Goal: Information Seeking & Learning: Find specific fact

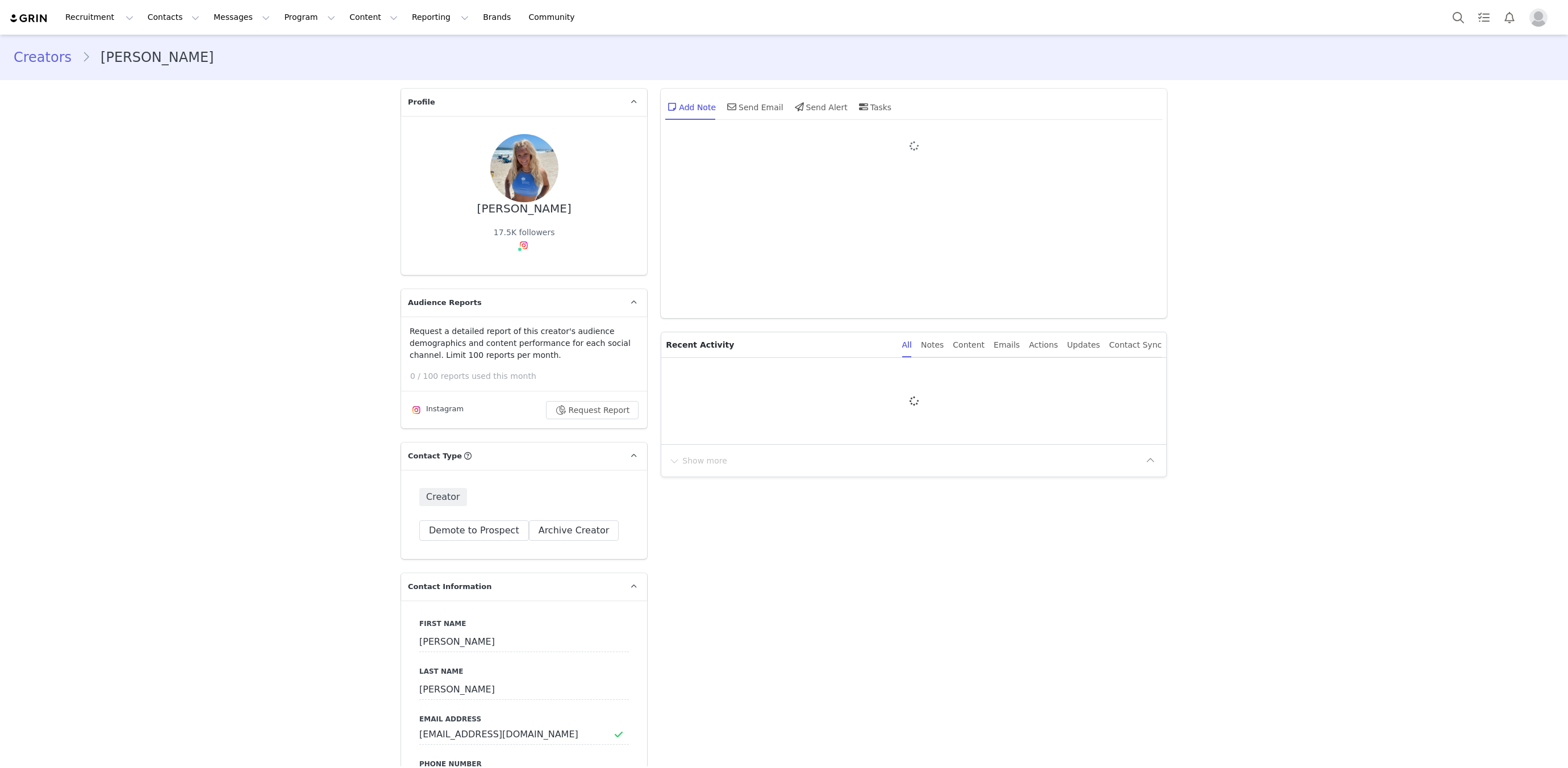
type input "+1 ([GEOGRAPHIC_DATA])"
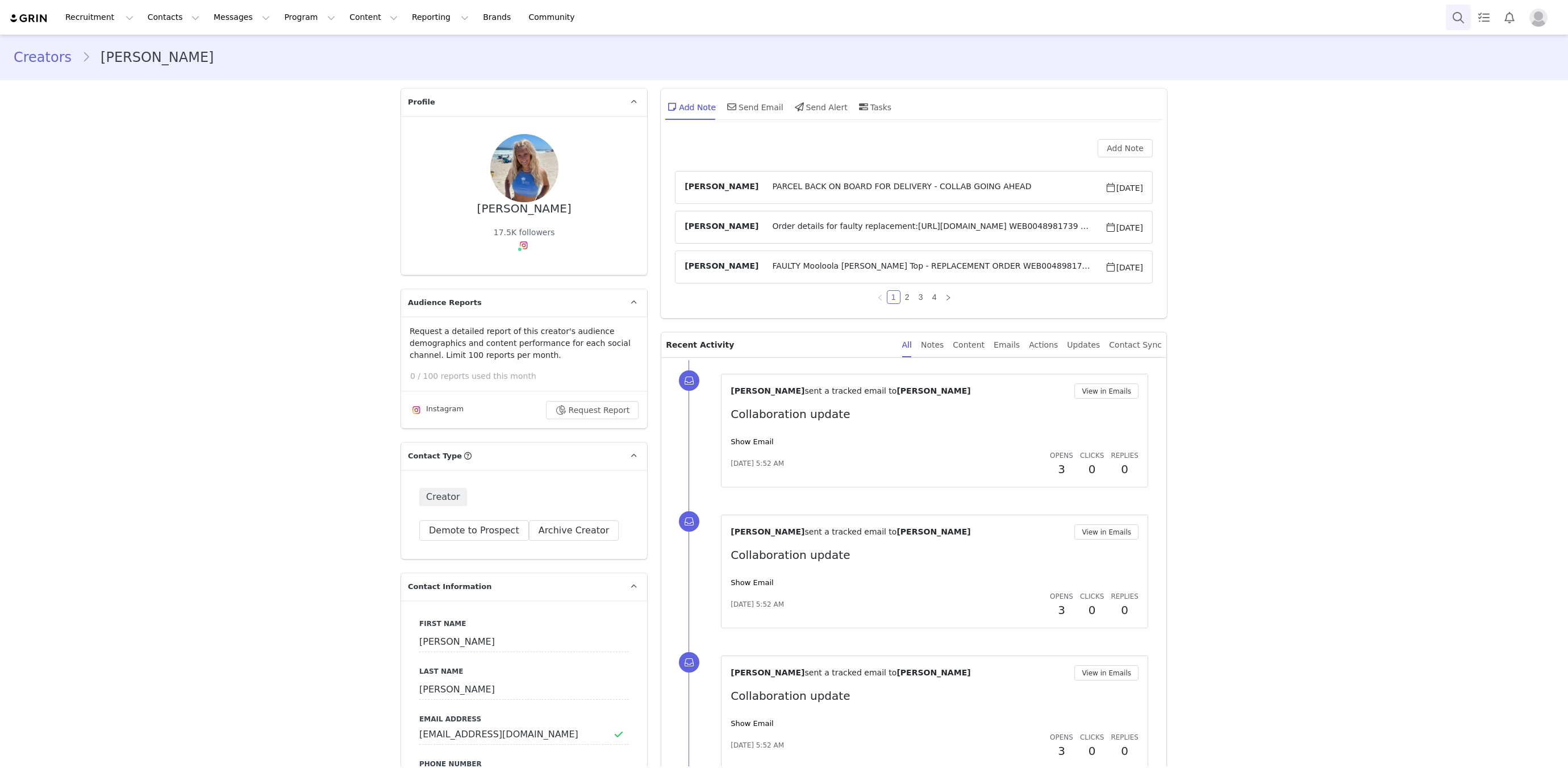
click at [1460, 17] on button "Search" at bounding box center [1458, 17] width 25 height 25
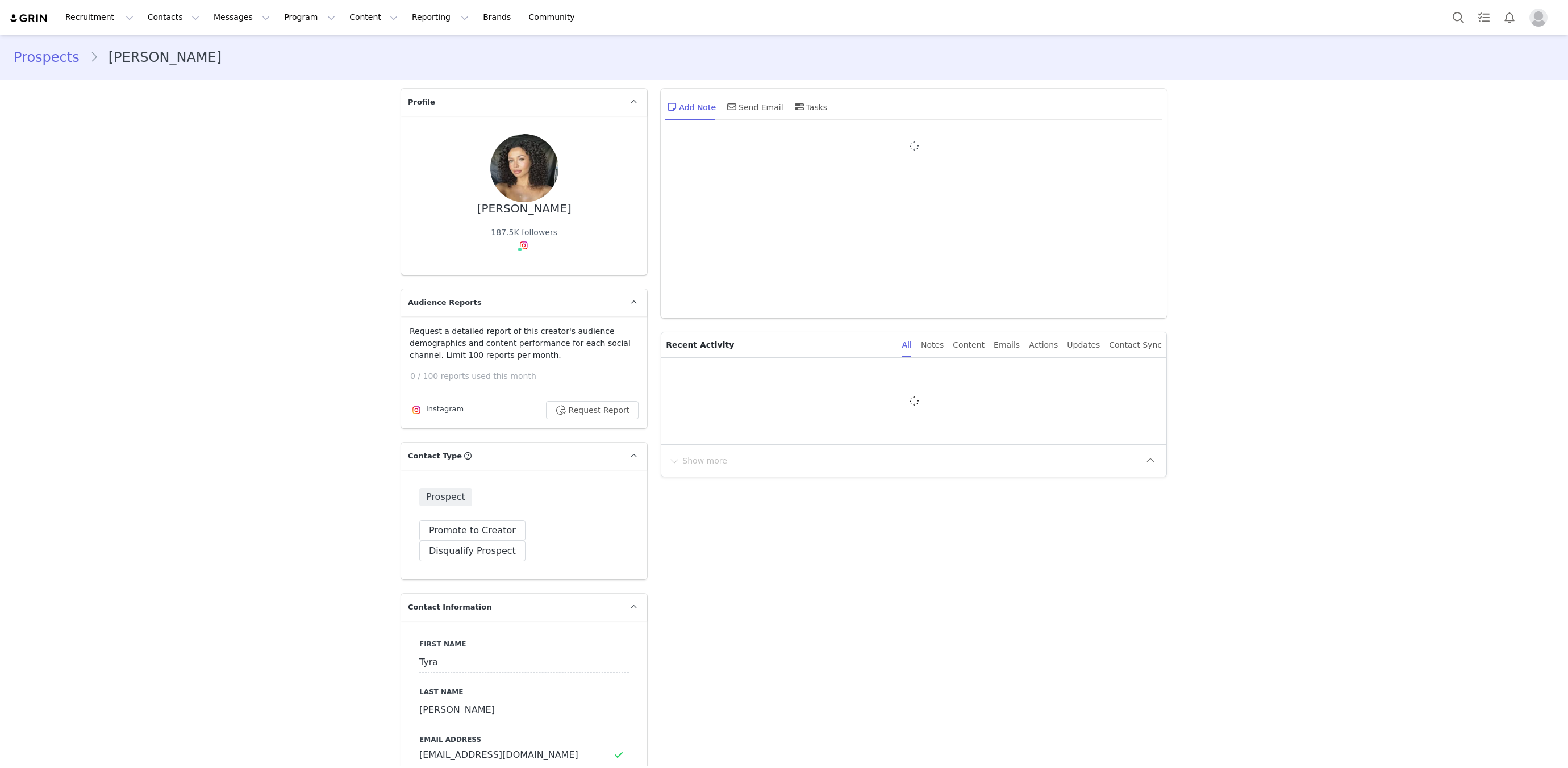
type input "+1 ([GEOGRAPHIC_DATA])"
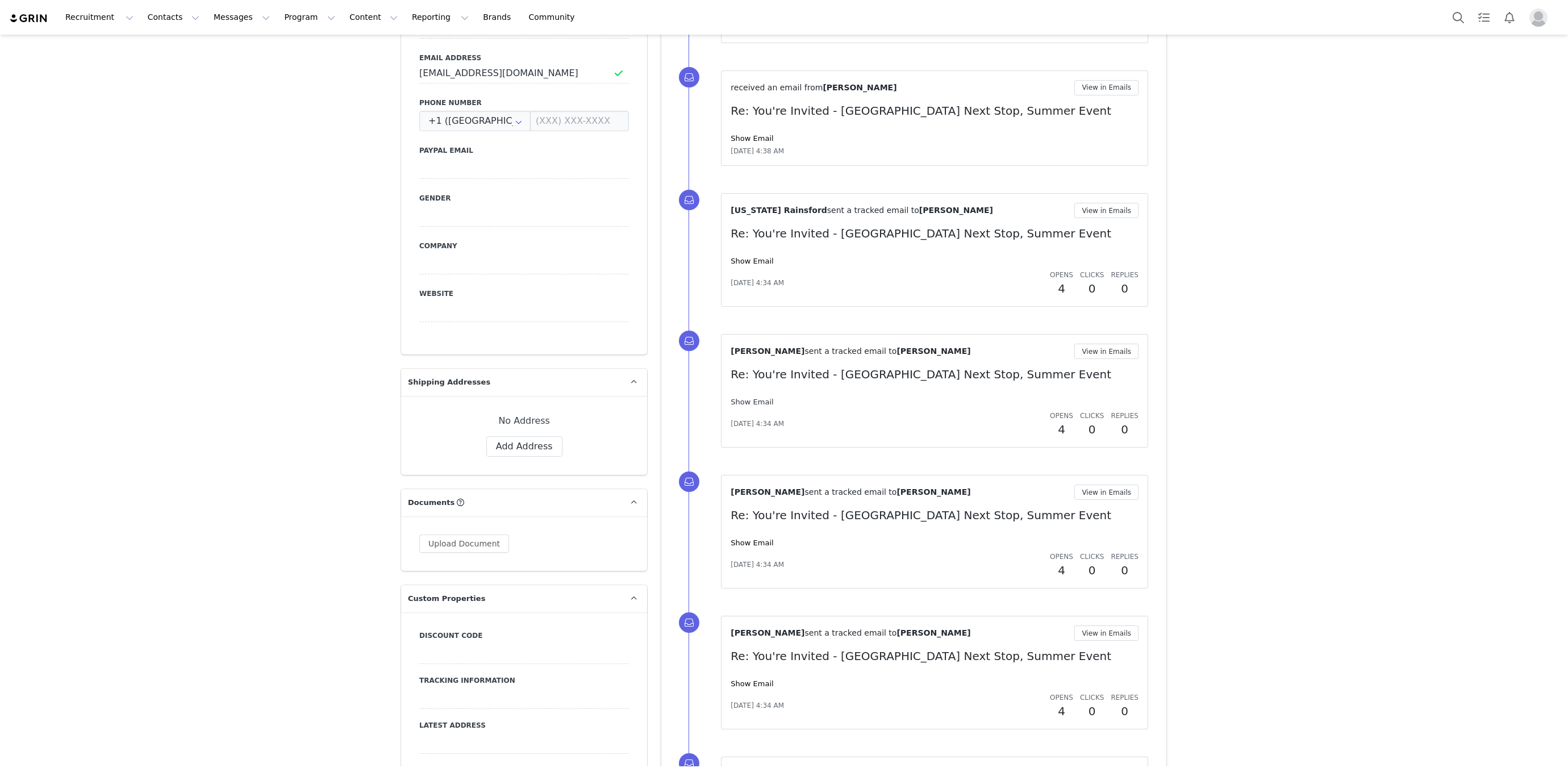
click at [752, 400] on link "Show Email" at bounding box center [752, 402] width 42 height 9
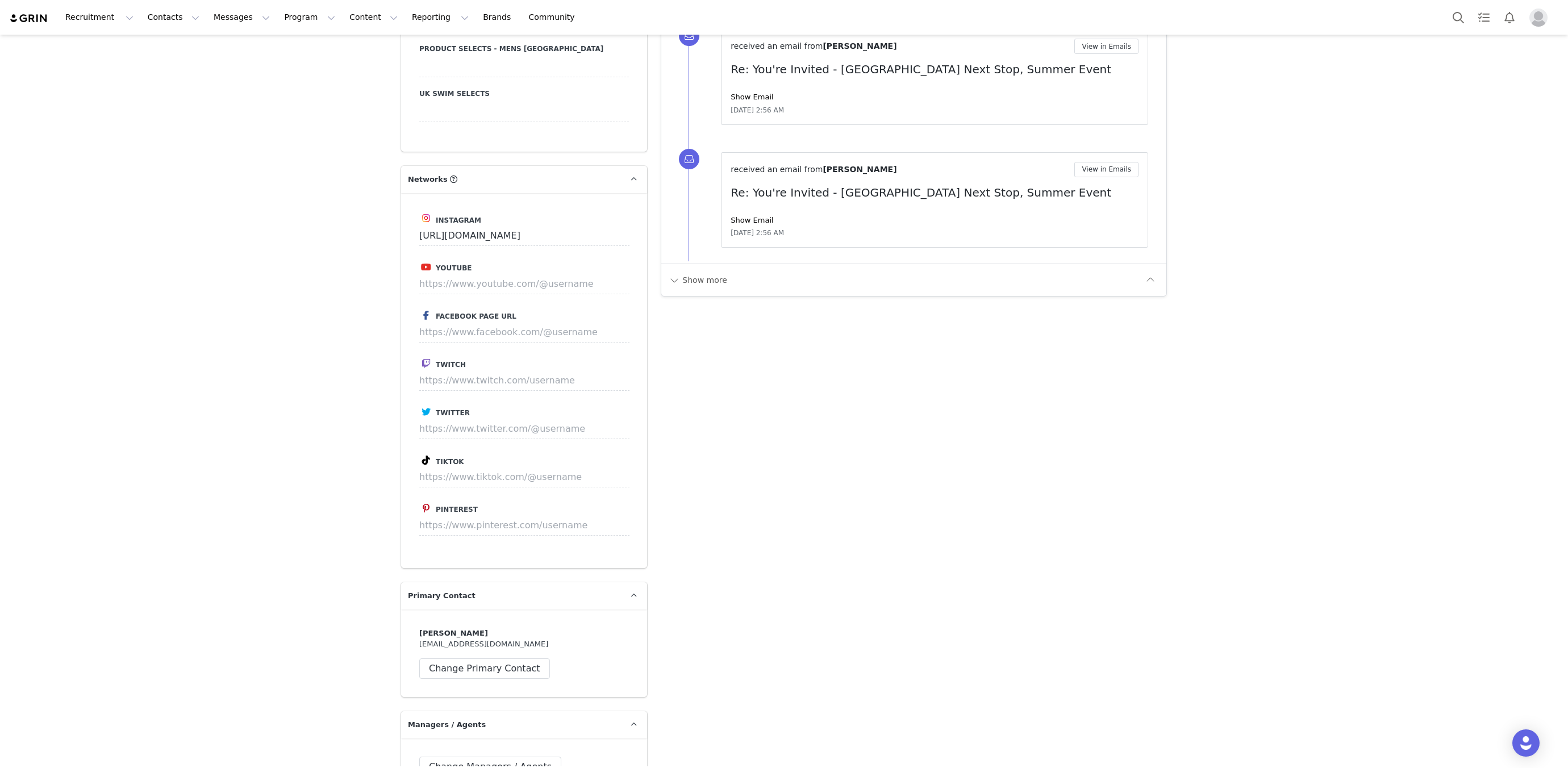
scroll to position [1633, 0]
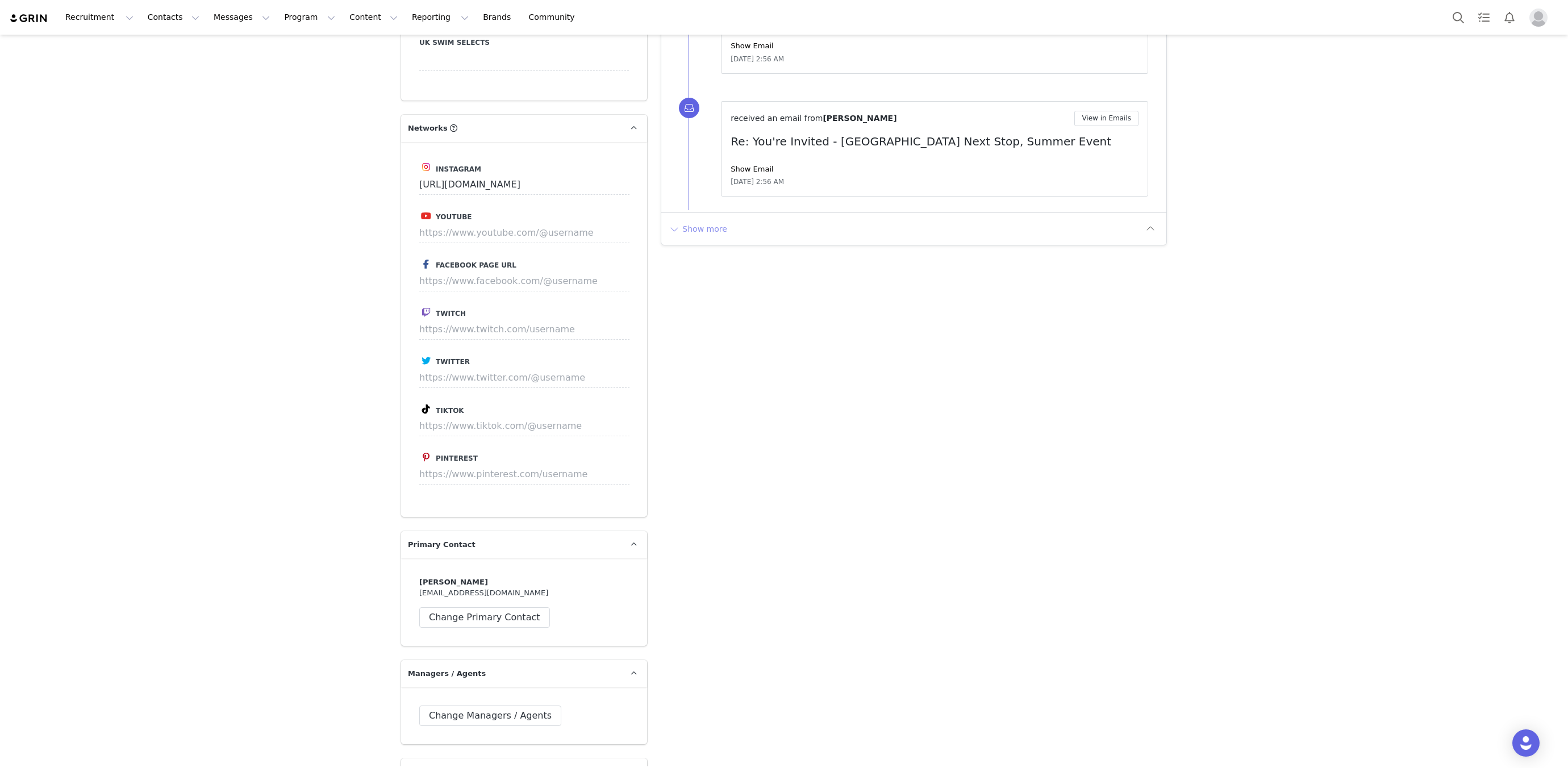
click at [695, 220] on button "Show more" at bounding box center [698, 229] width 60 height 18
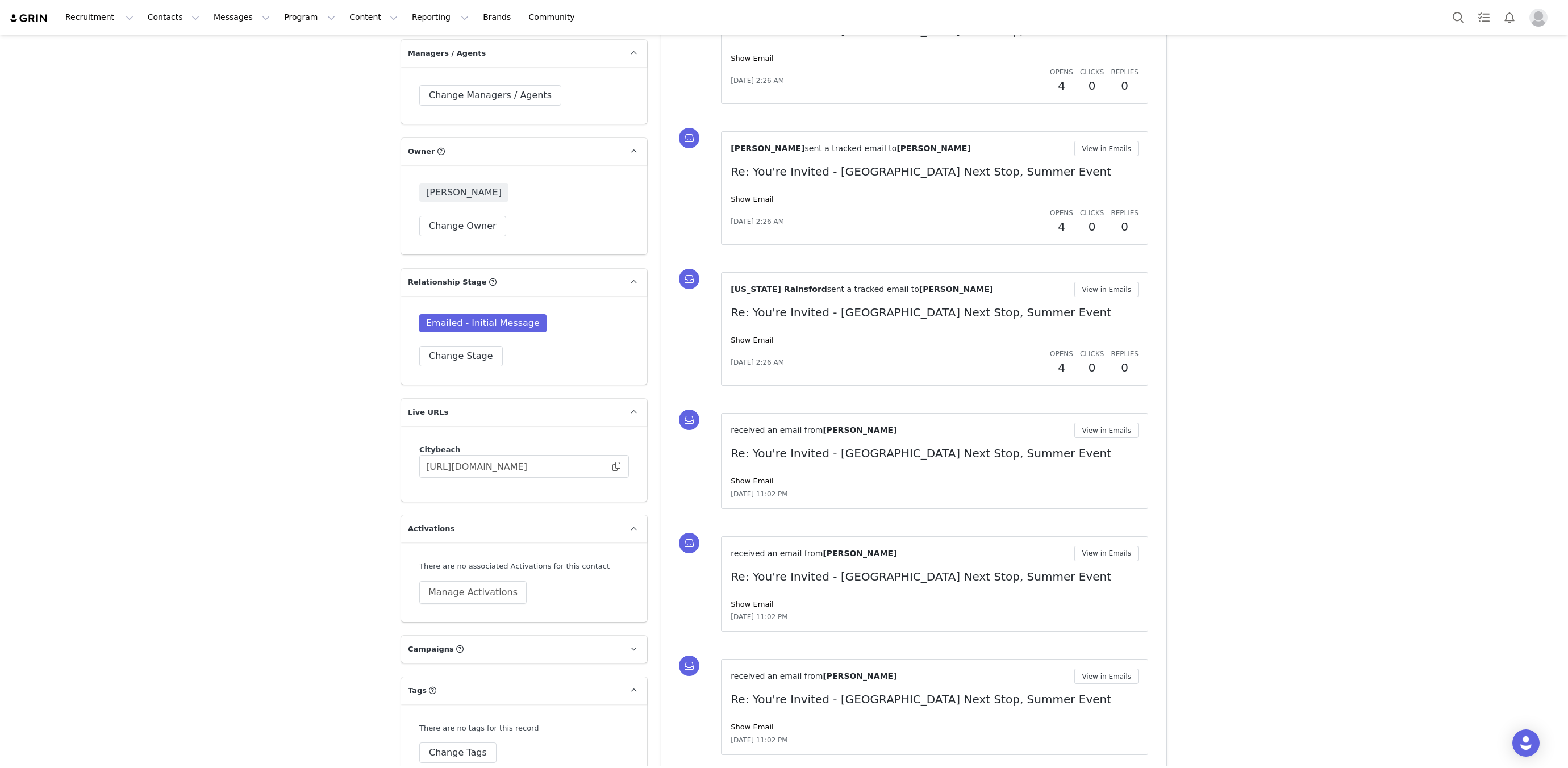
scroll to position [2351, 0]
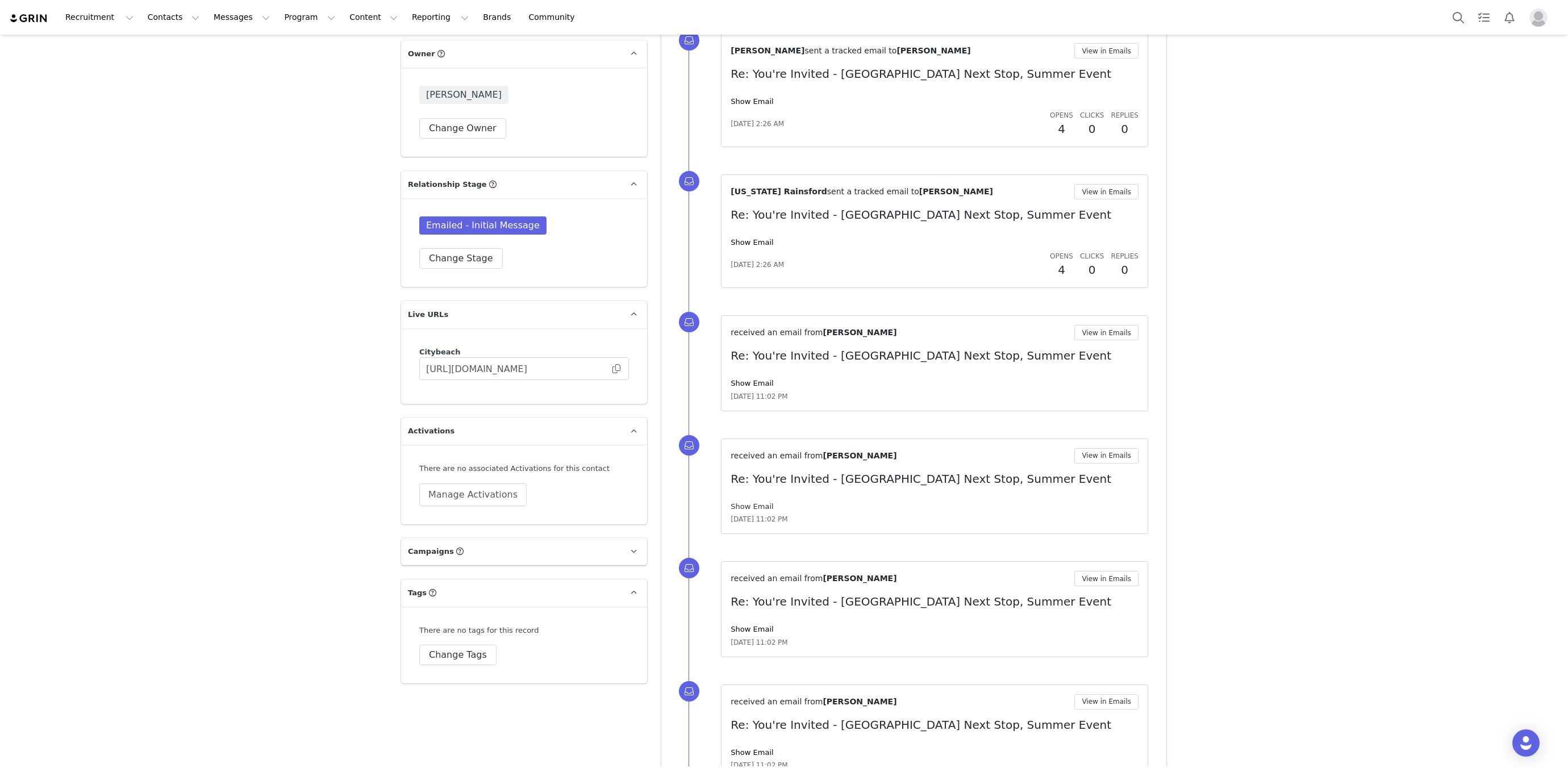
click at [755, 502] on link "Show Email" at bounding box center [752, 506] width 42 height 9
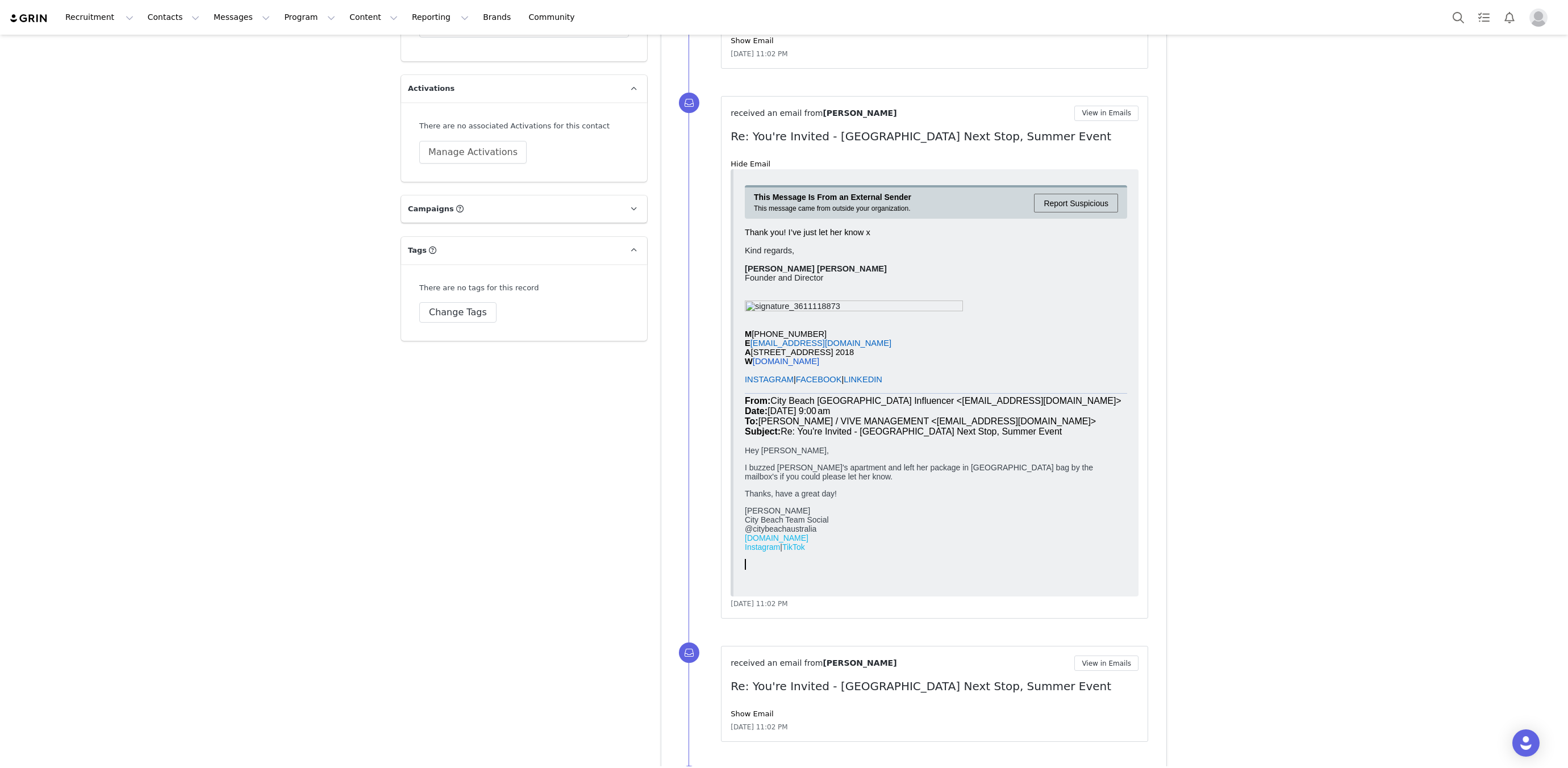
scroll to position [2836, 0]
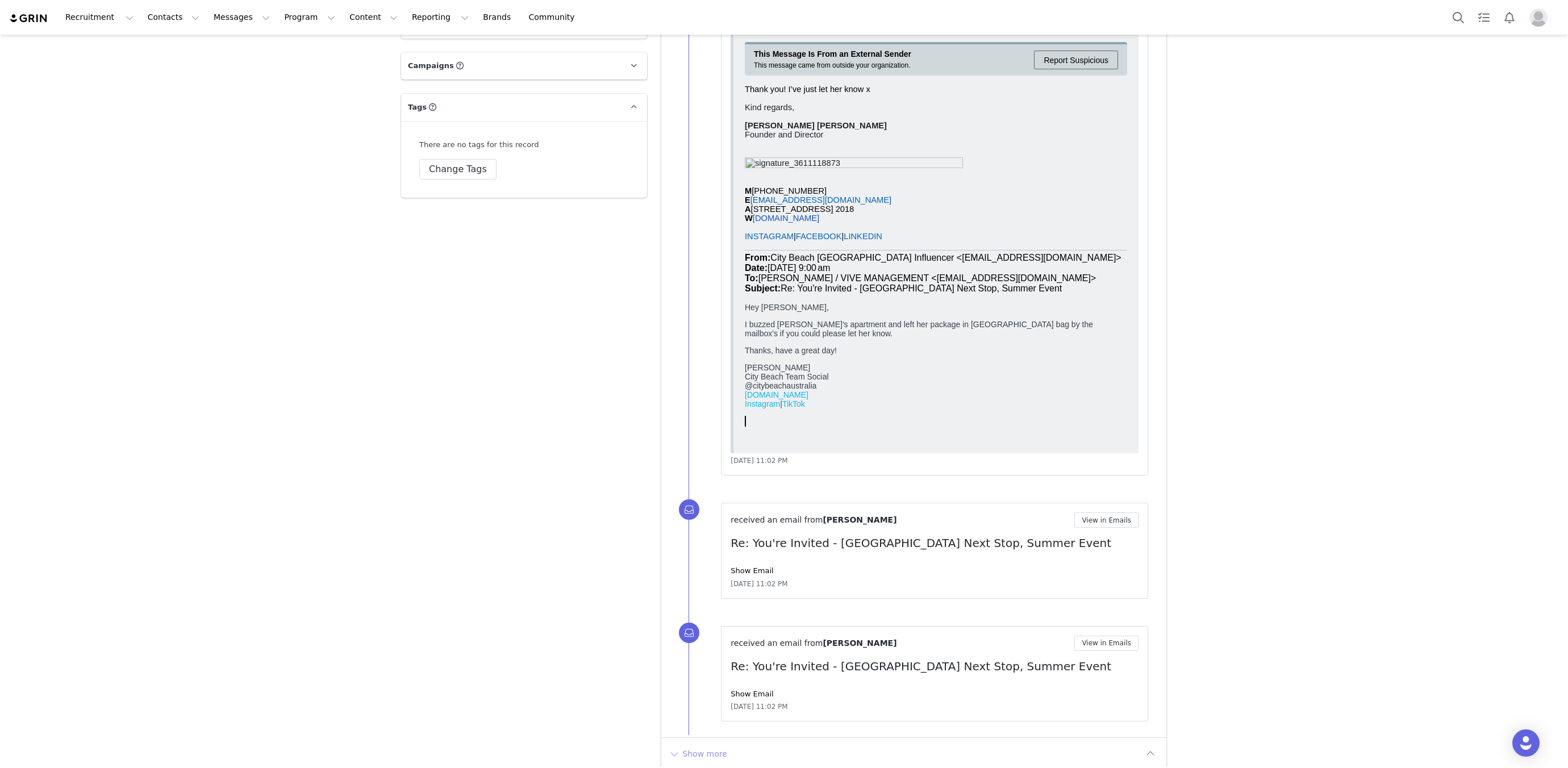
drag, startPoint x: 730, startPoint y: 747, endPoint x: 716, endPoint y: 745, distance: 14.1
click at [730, 747] on div "Show more" at bounding box center [905, 753] width 473 height 18
click at [716, 745] on button "Show more" at bounding box center [698, 753] width 60 height 18
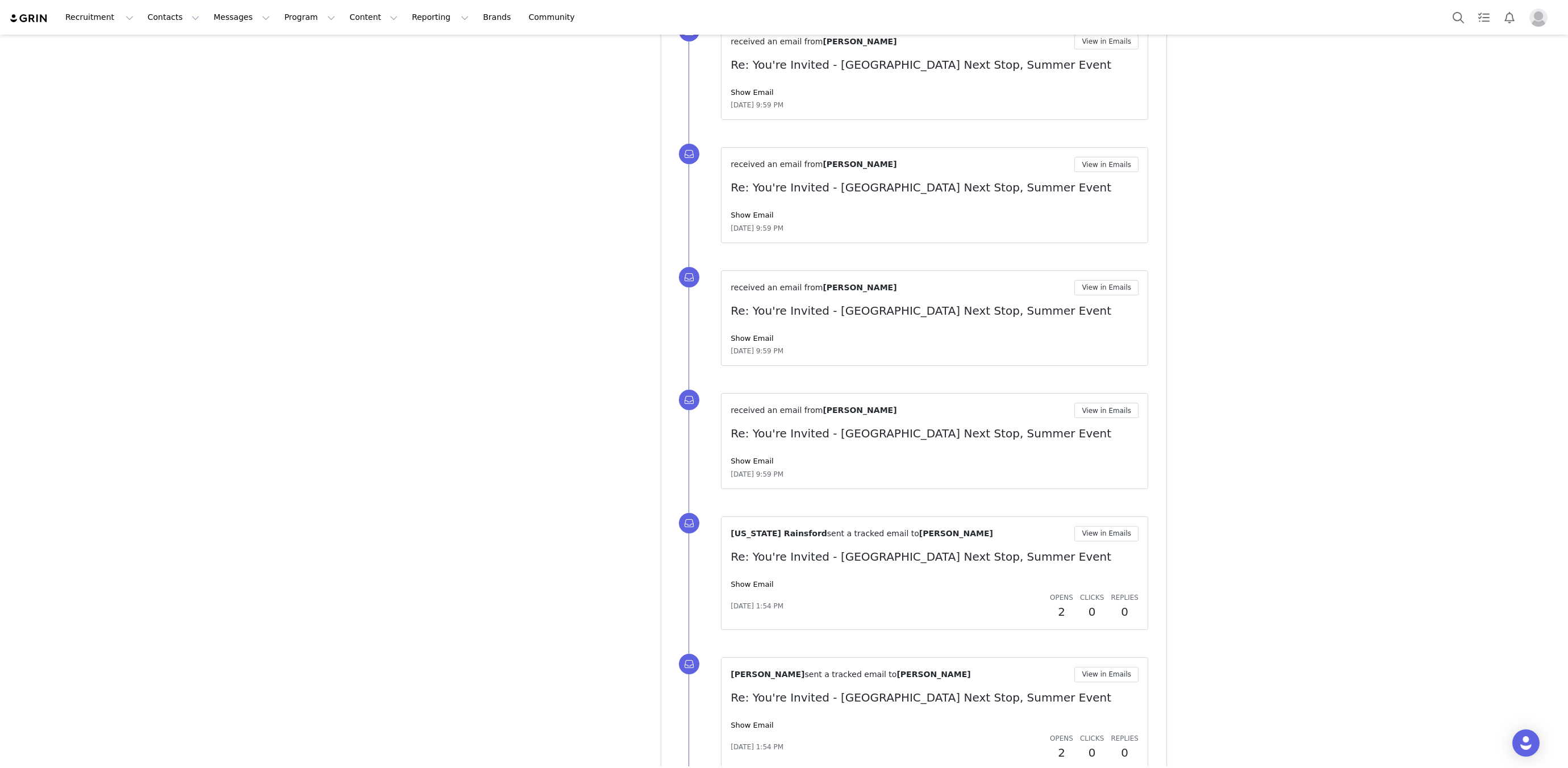
scroll to position [4168, 0]
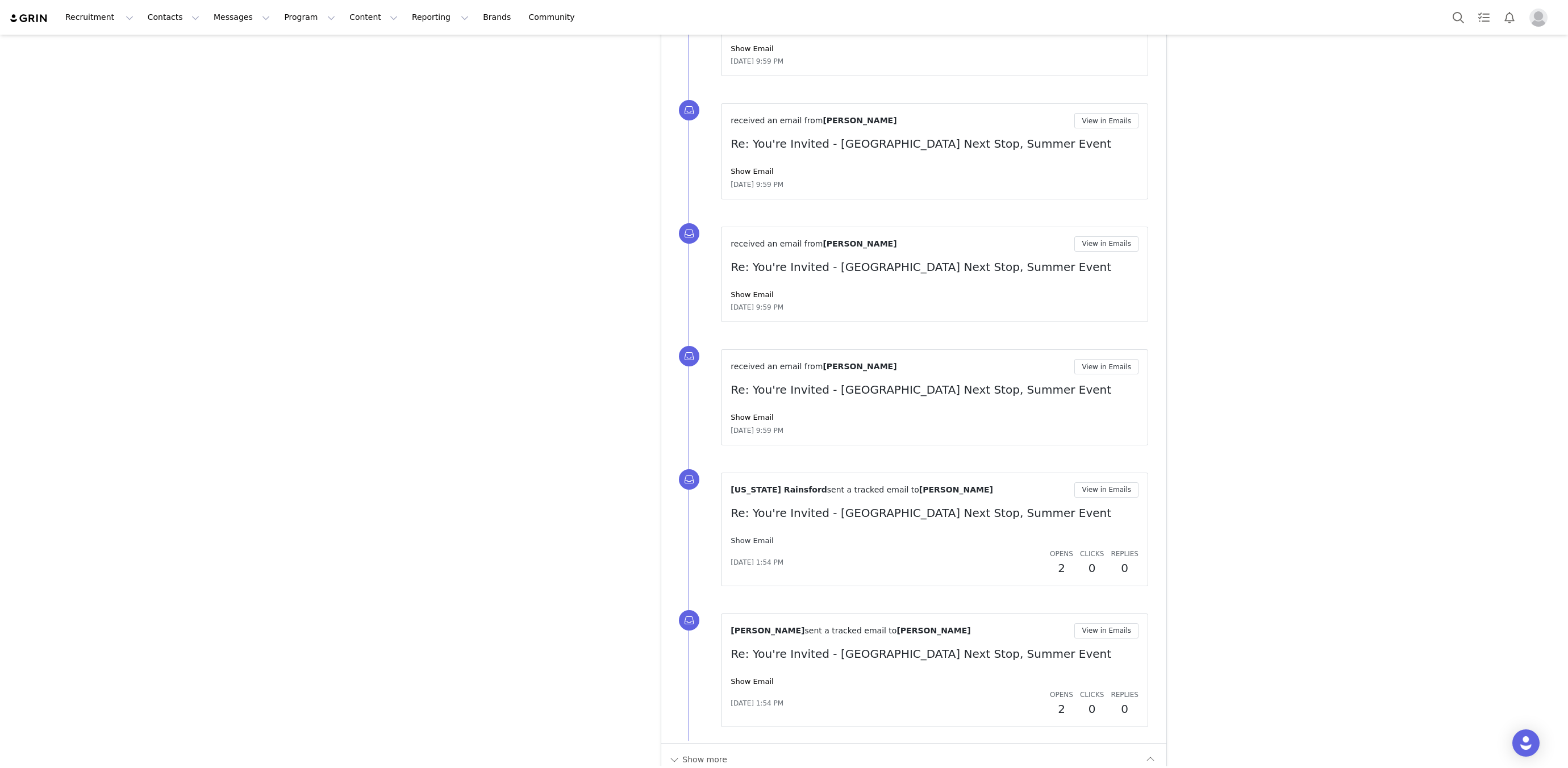
click at [747, 536] on link "Show Email" at bounding box center [752, 540] width 42 height 9
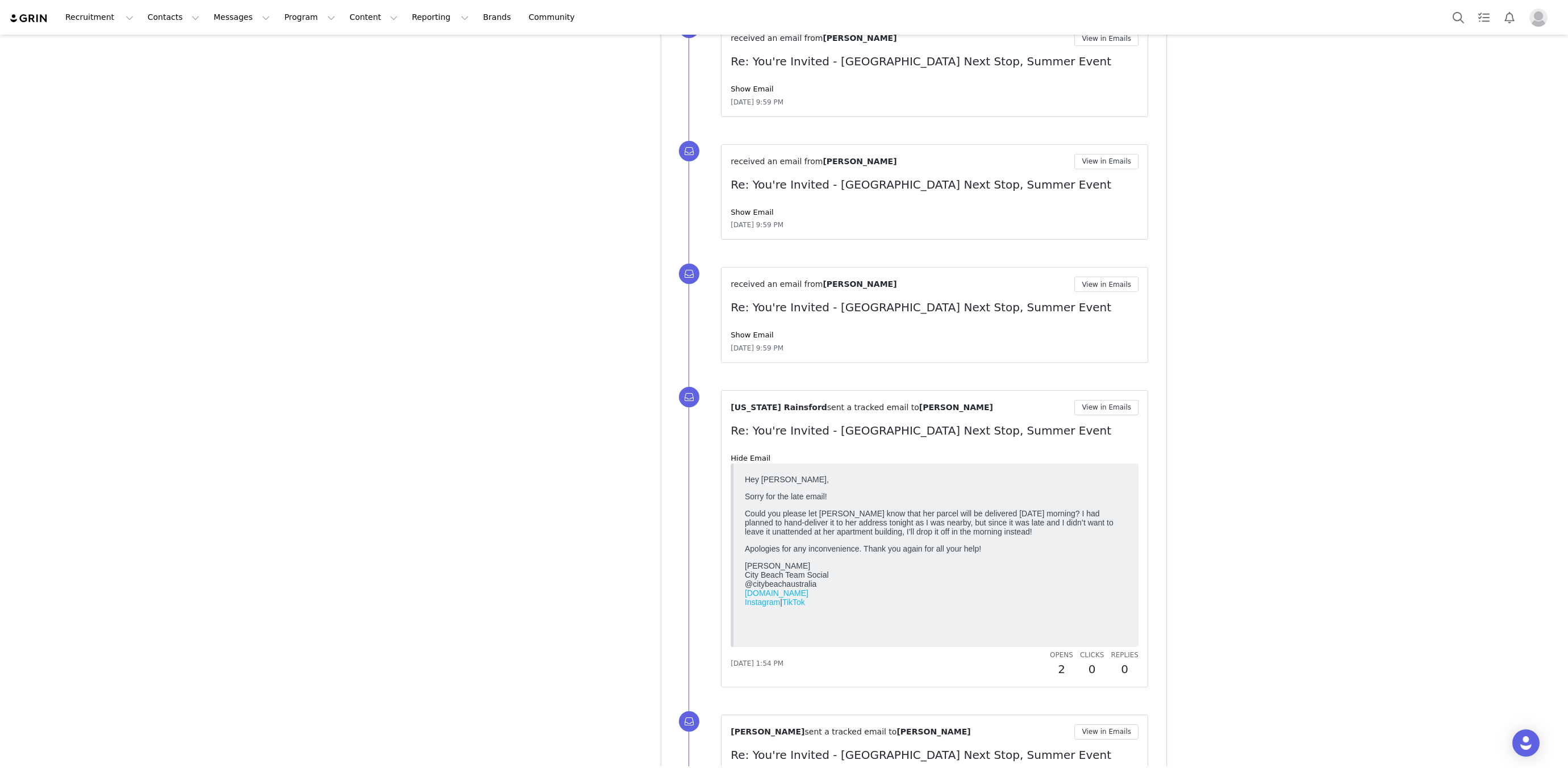
scroll to position [4351, 0]
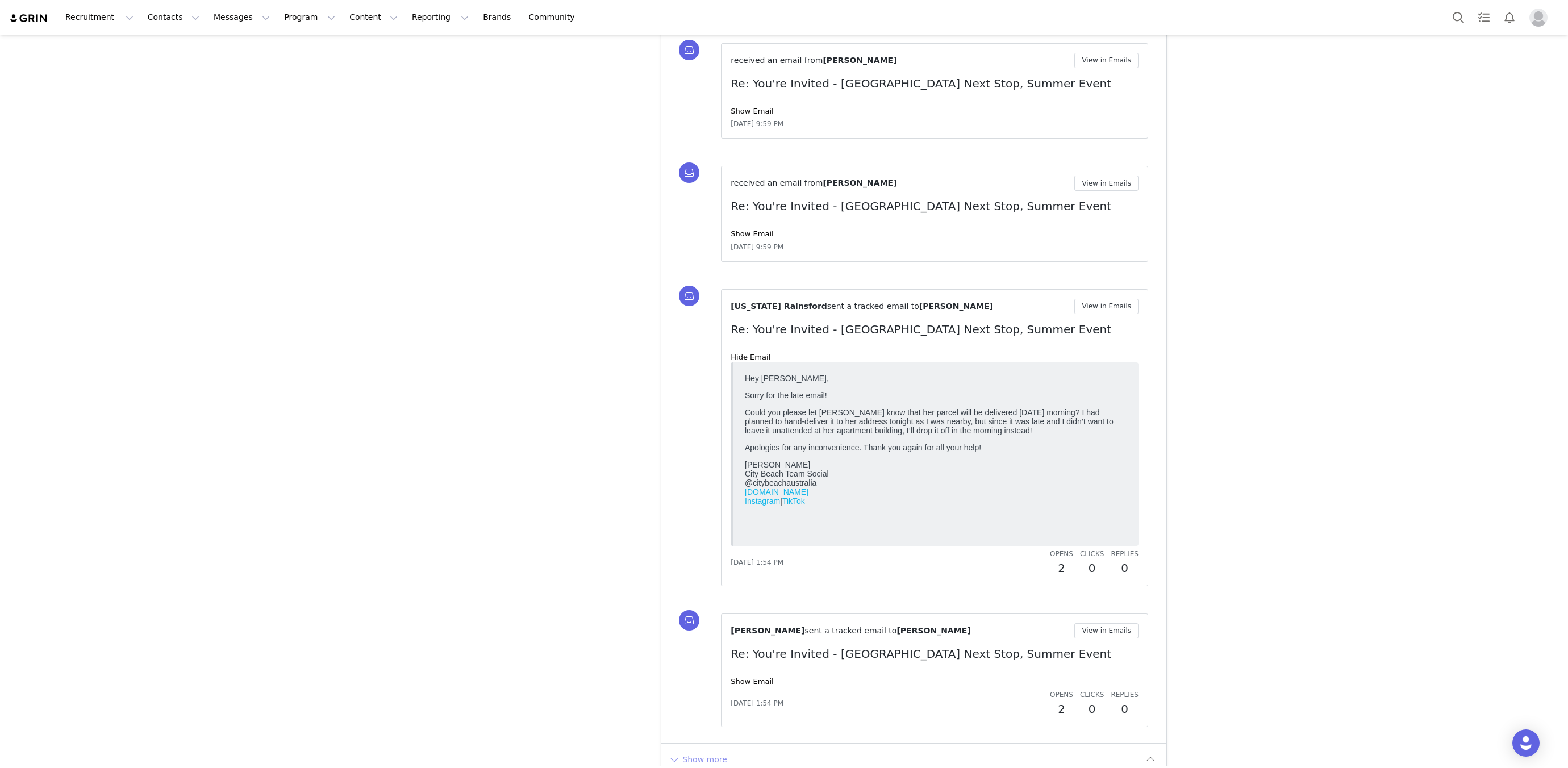
click at [684, 750] on button "Show more" at bounding box center [698, 759] width 60 height 18
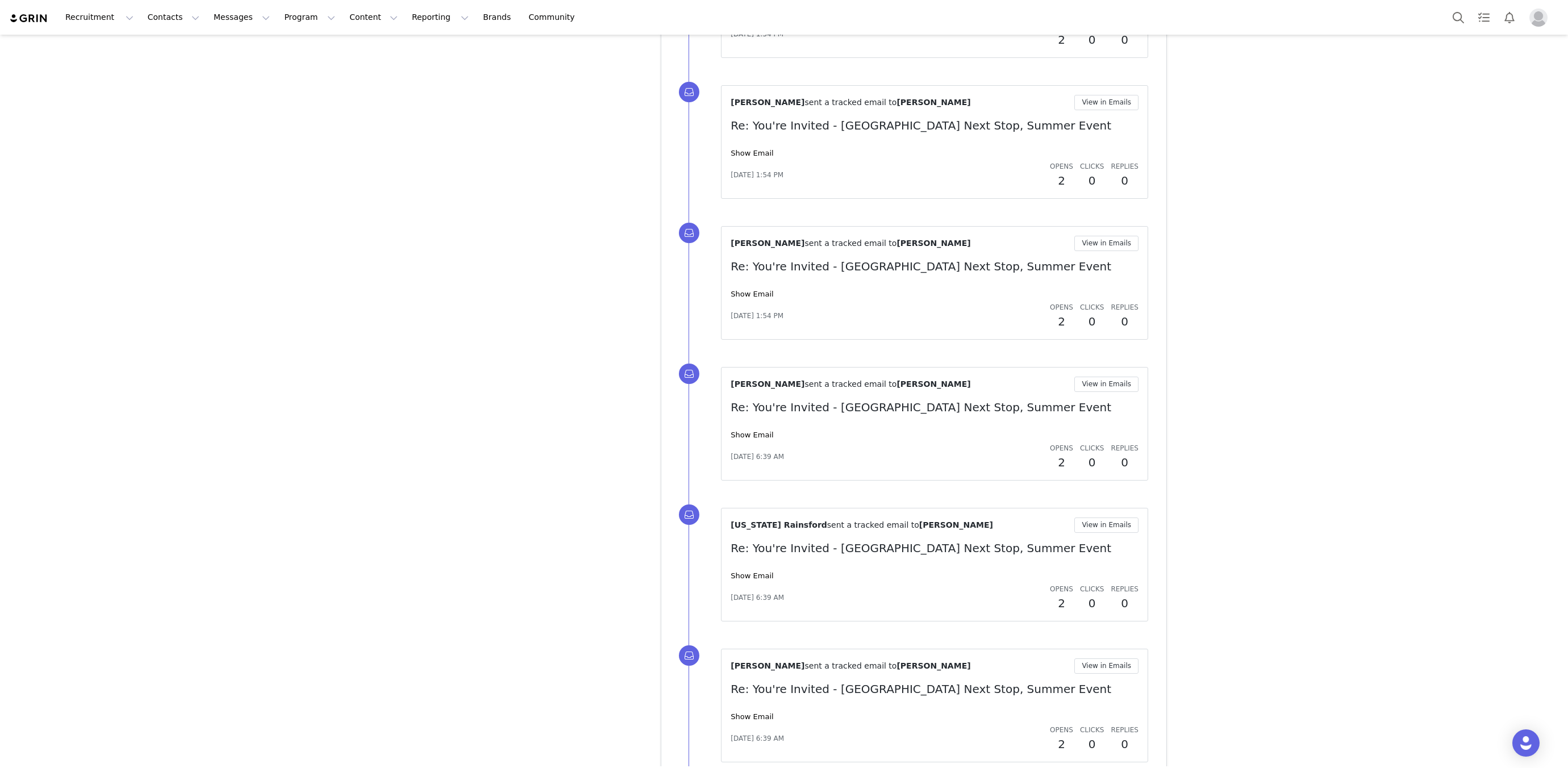
scroll to position [5264, 0]
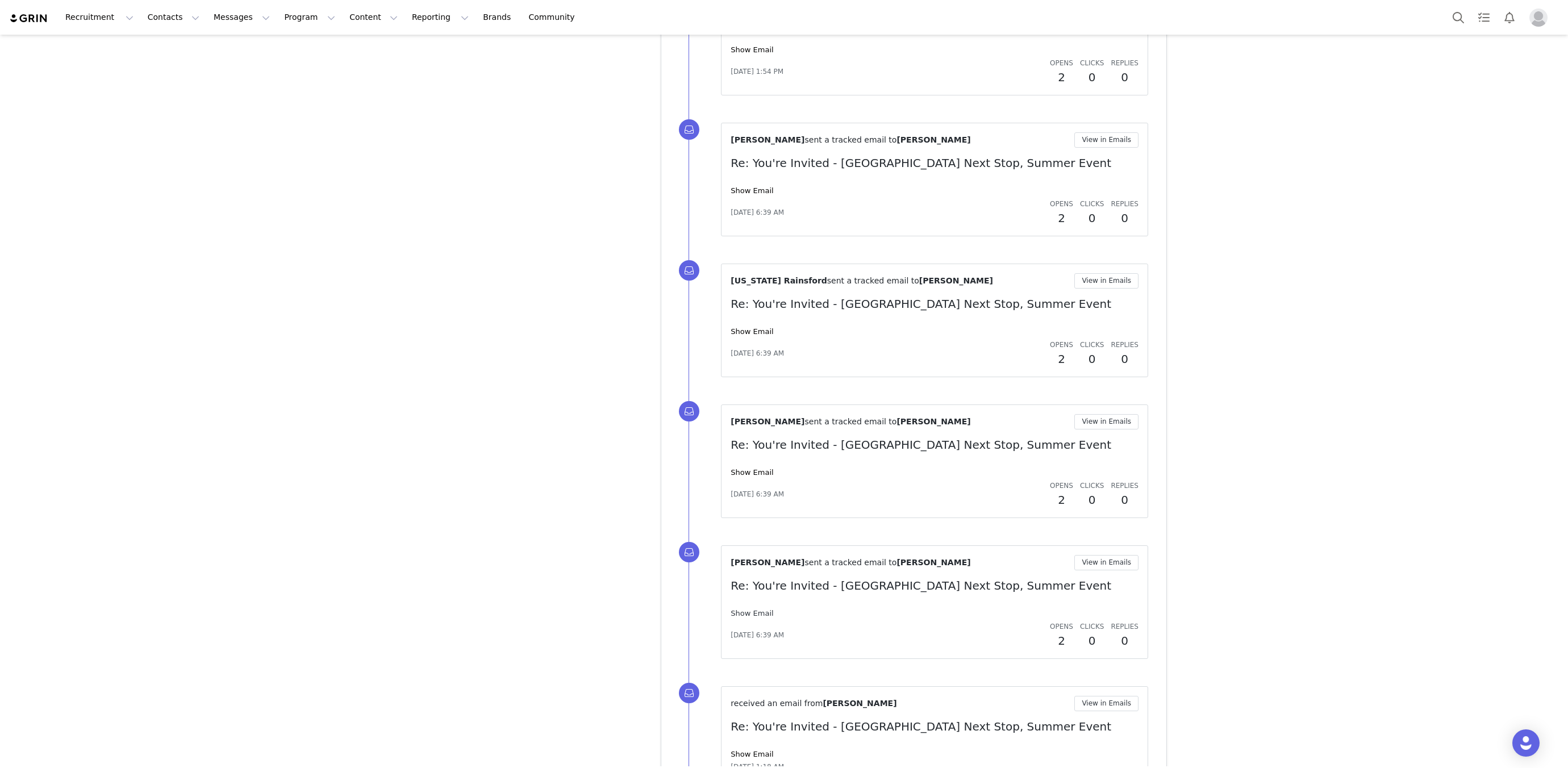
click at [742, 609] on link "Show Email" at bounding box center [752, 613] width 42 height 9
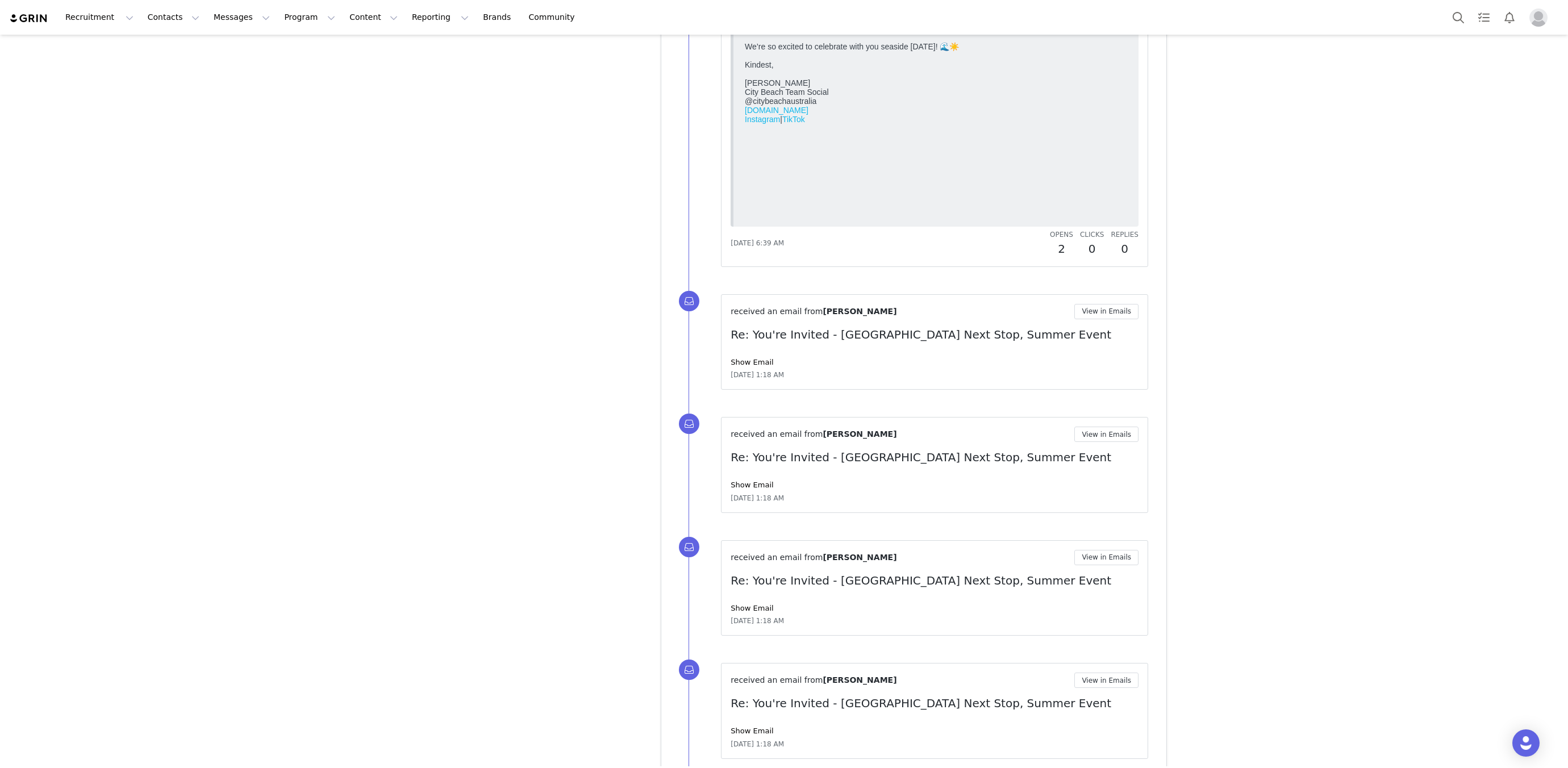
scroll to position [6124, 0]
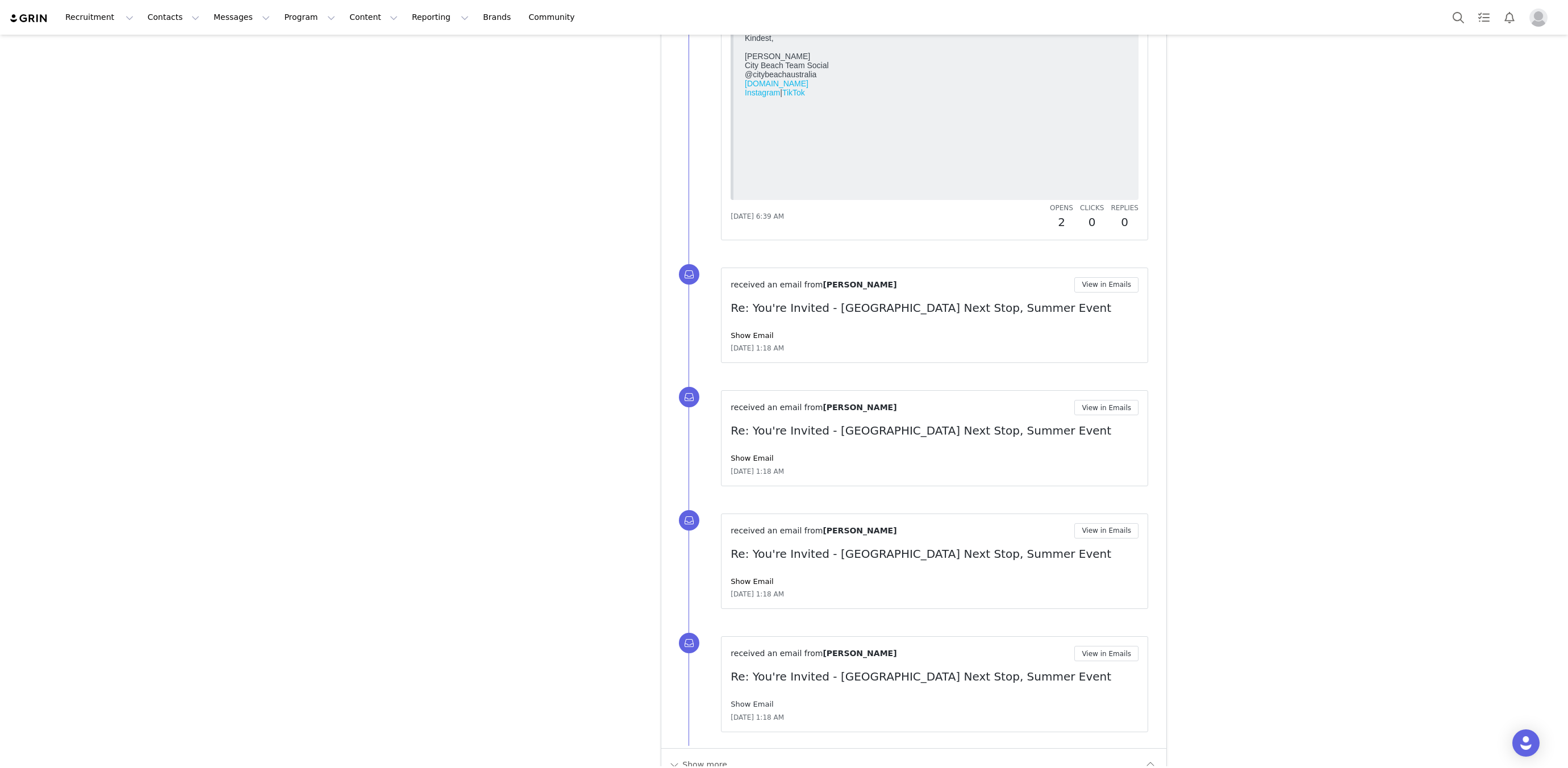
click at [754, 700] on link "Show Email" at bounding box center [752, 704] width 42 height 9
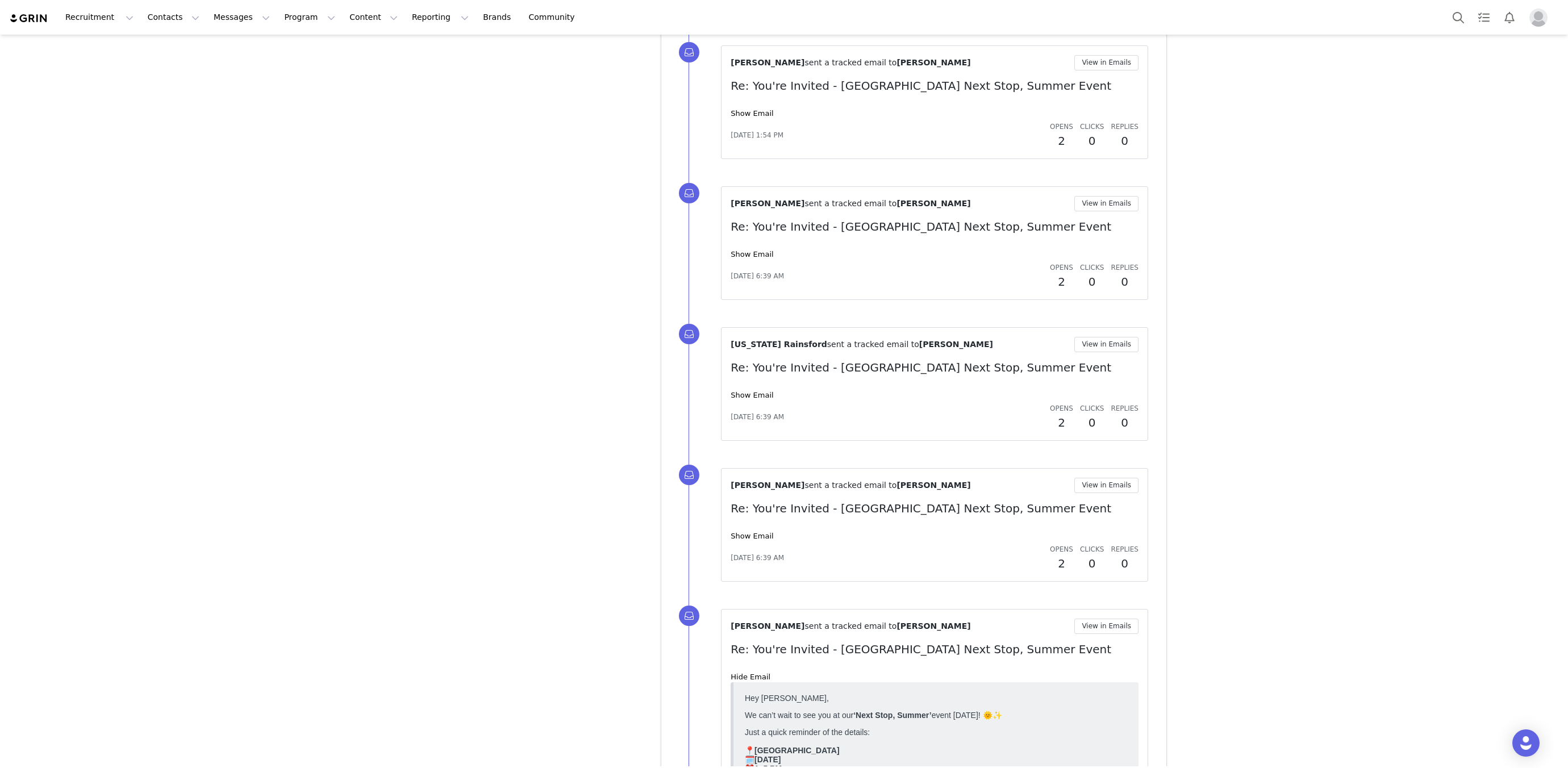
scroll to position [4450, 0]
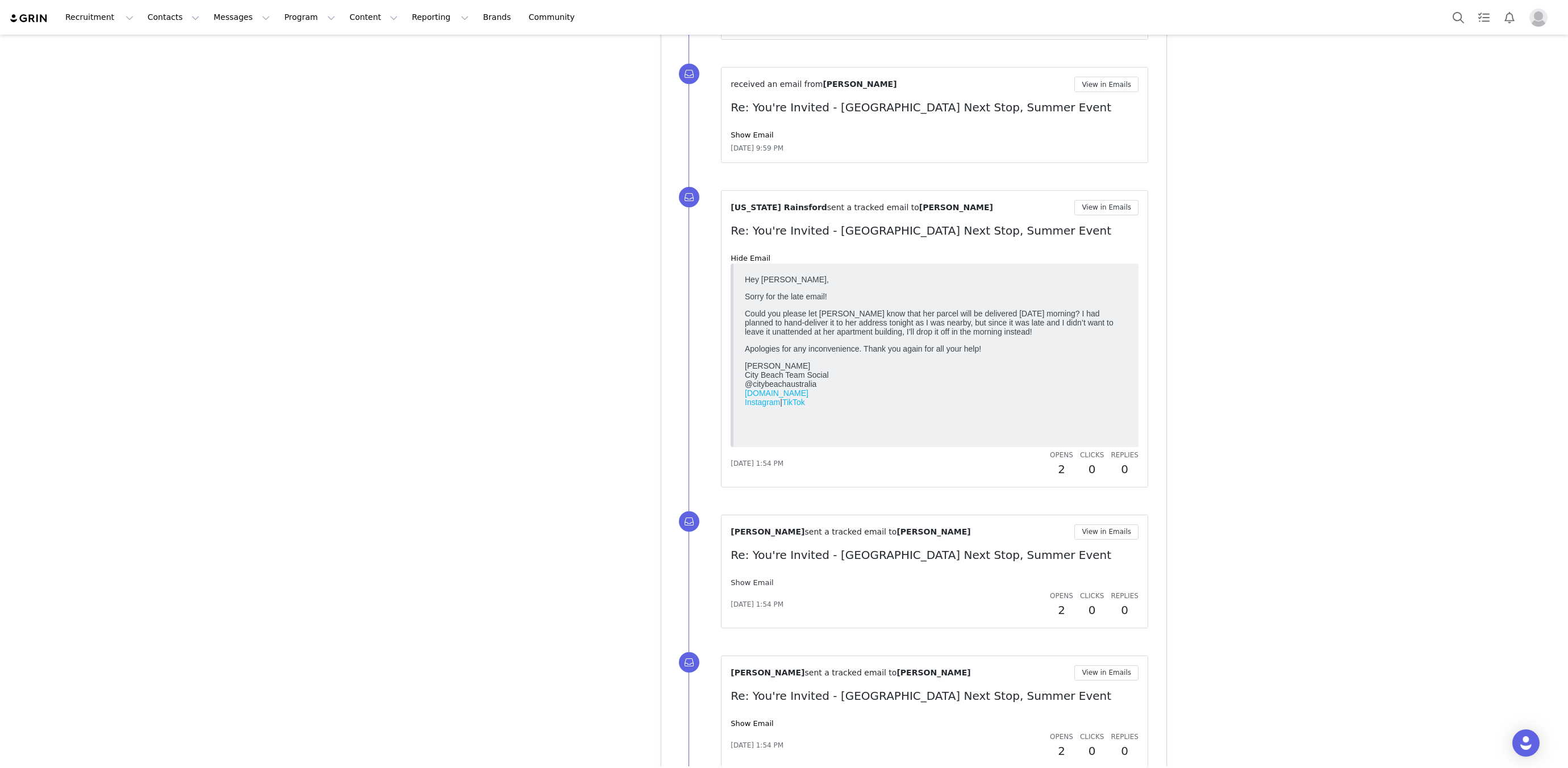
click at [757, 578] on link "Show Email" at bounding box center [752, 582] width 42 height 9
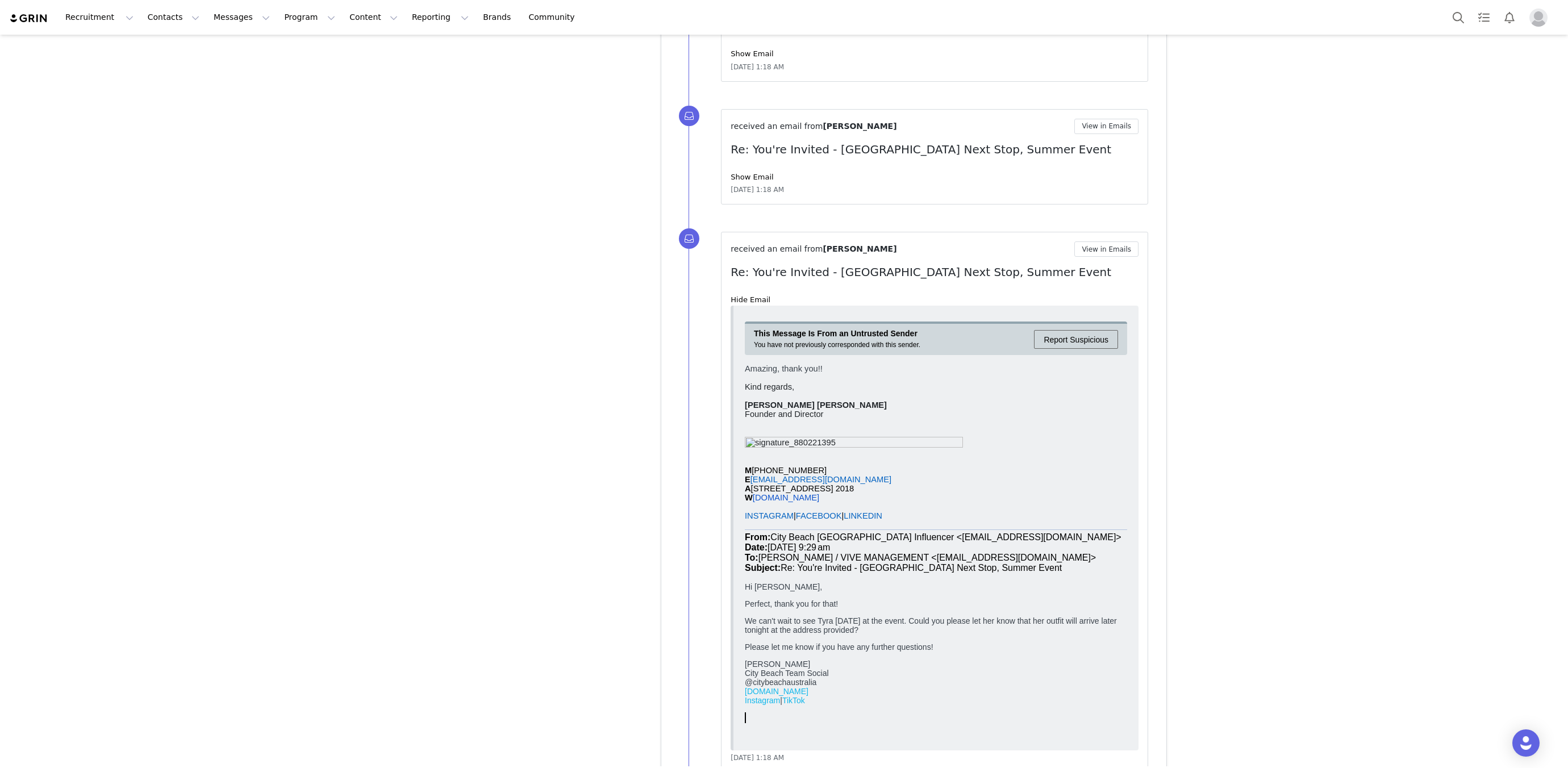
scroll to position [6751, 0]
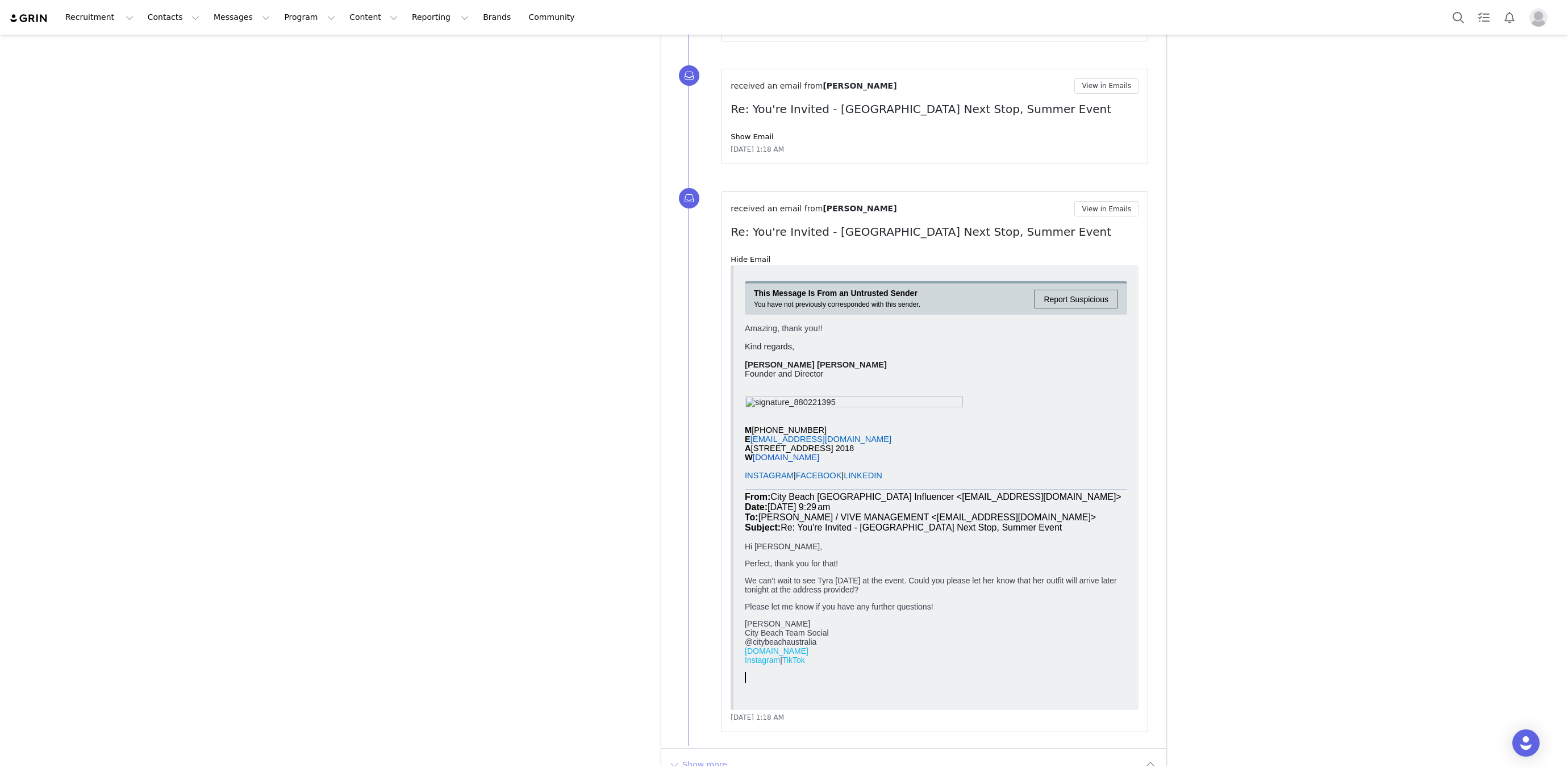
click at [704, 755] on button "Show more" at bounding box center [698, 764] width 60 height 18
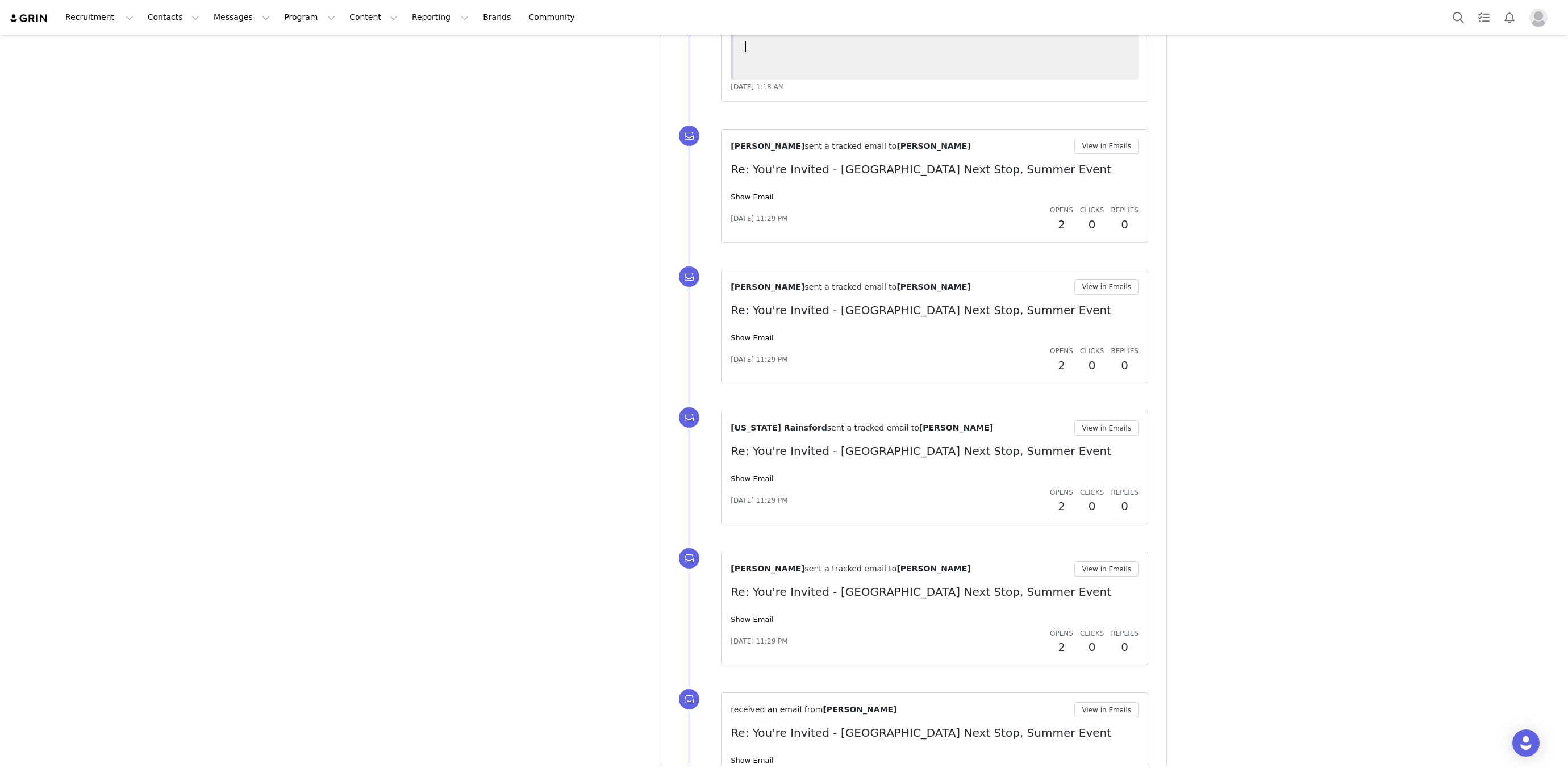
scroll to position [7672, 0]
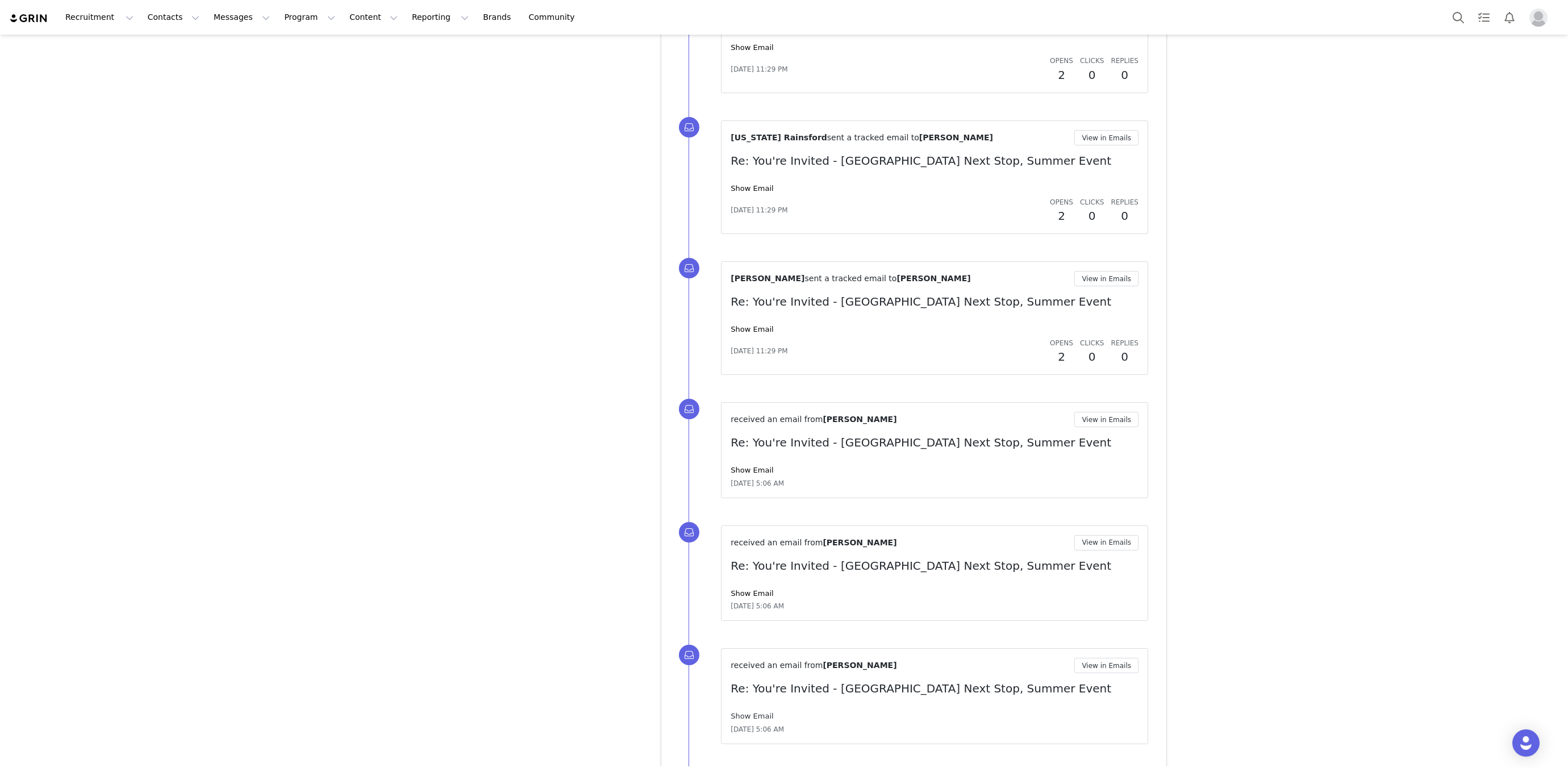
click at [738, 711] on link "Show Email" at bounding box center [752, 716] width 42 height 9
click at [739, 711] on link "Show Email" at bounding box center [752, 716] width 42 height 9
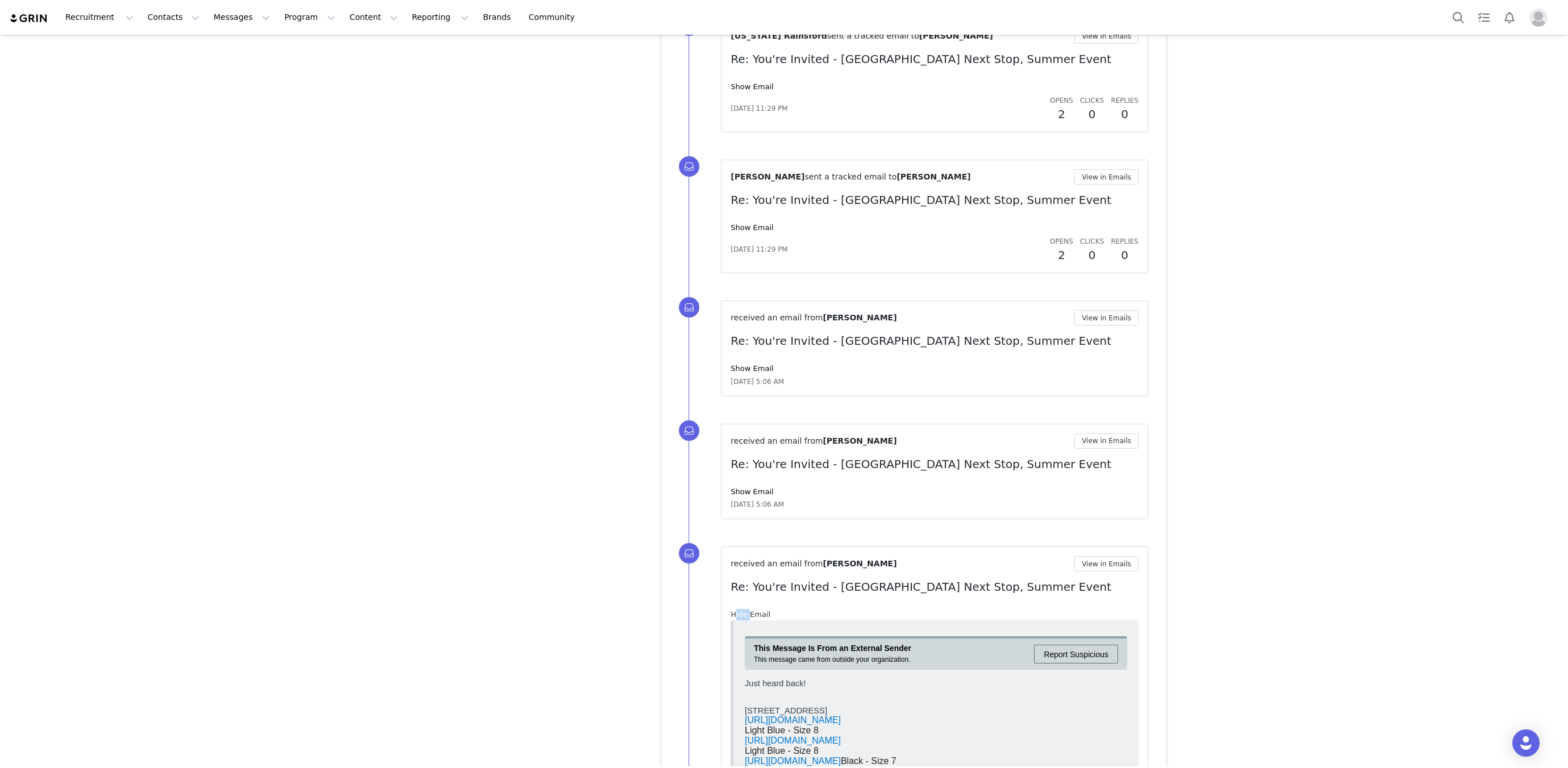
scroll to position [8069, 0]
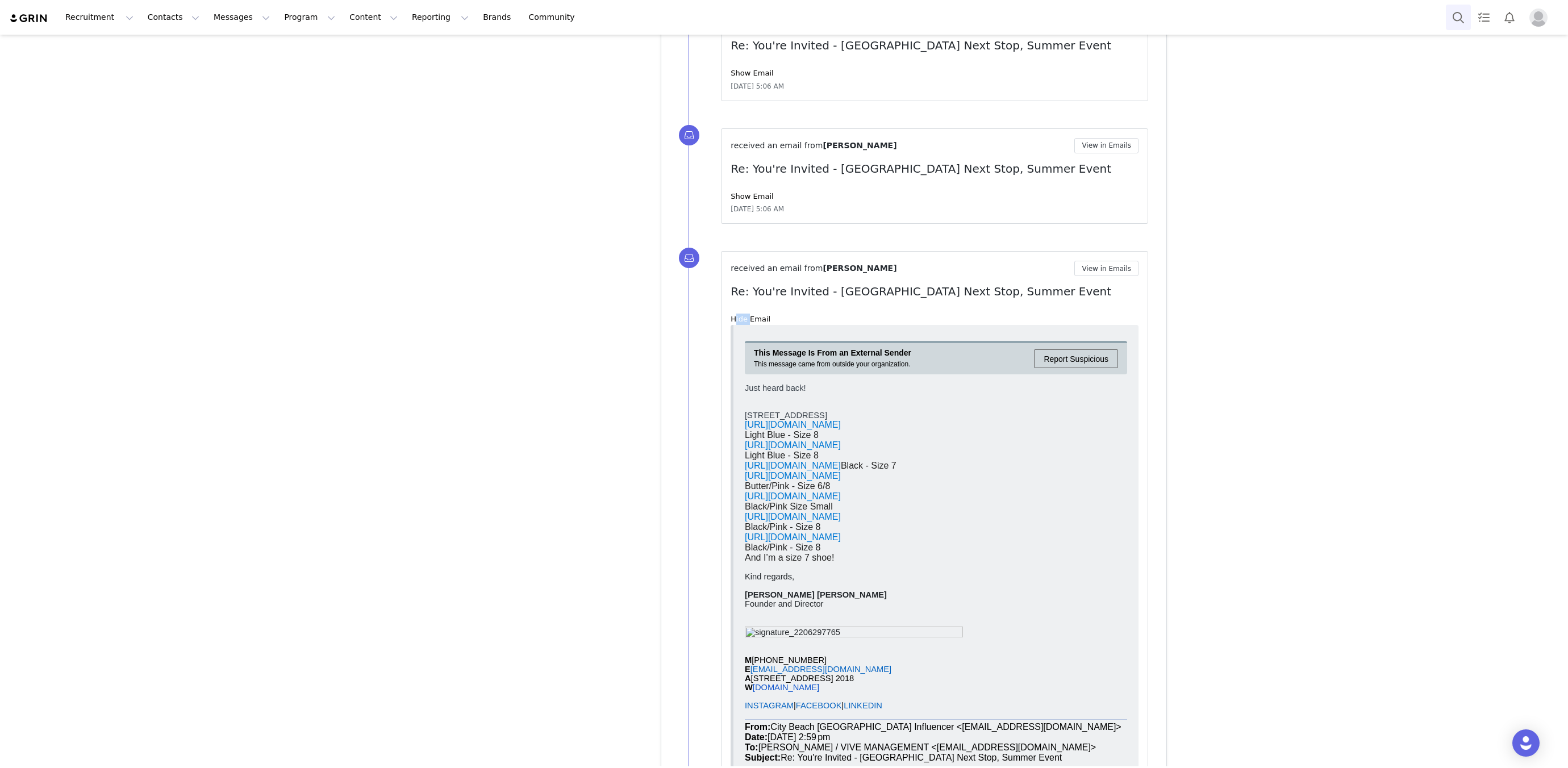
click at [1457, 19] on button "Search" at bounding box center [1458, 17] width 25 height 25
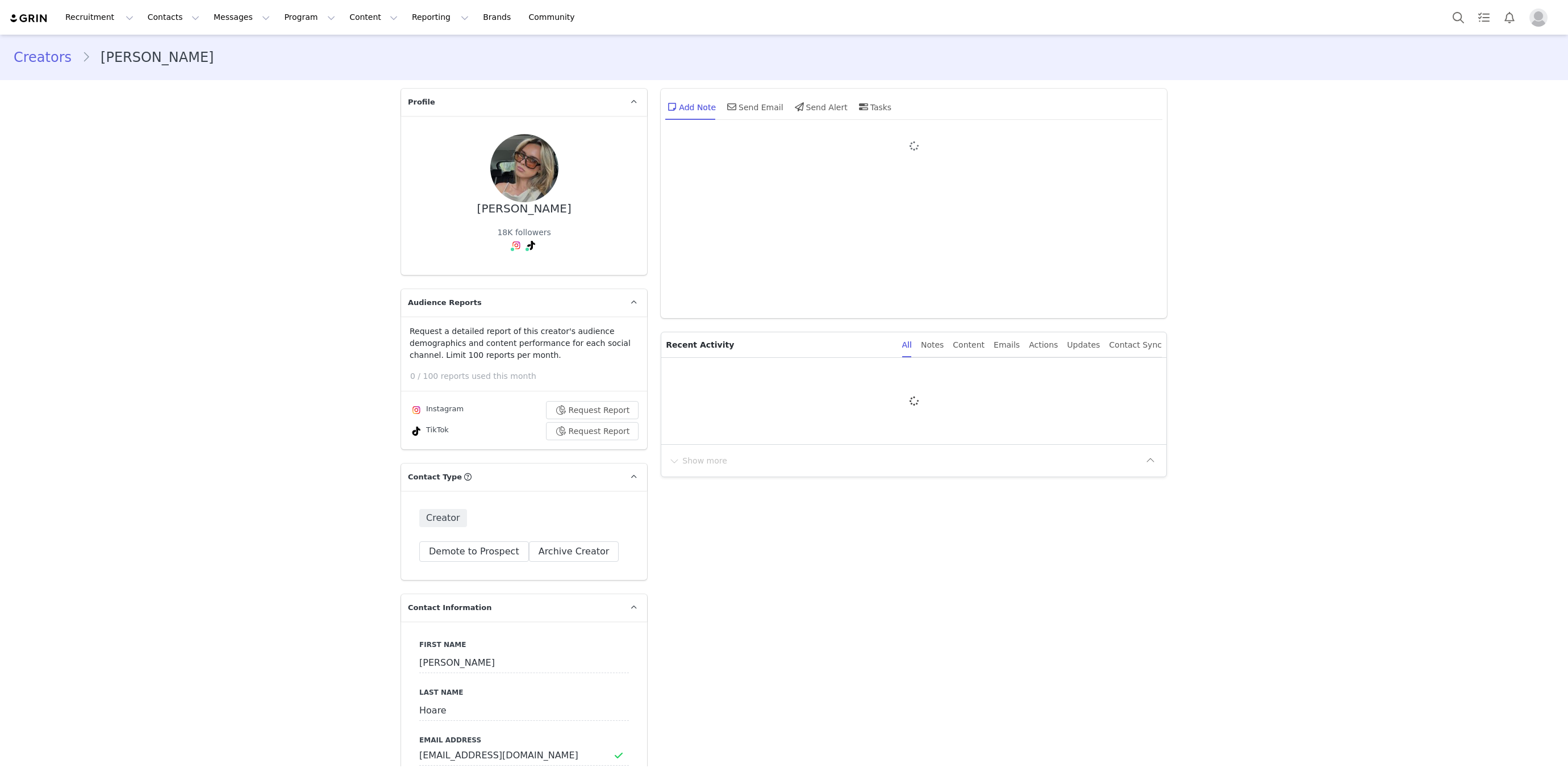
type input "+1 ([GEOGRAPHIC_DATA])"
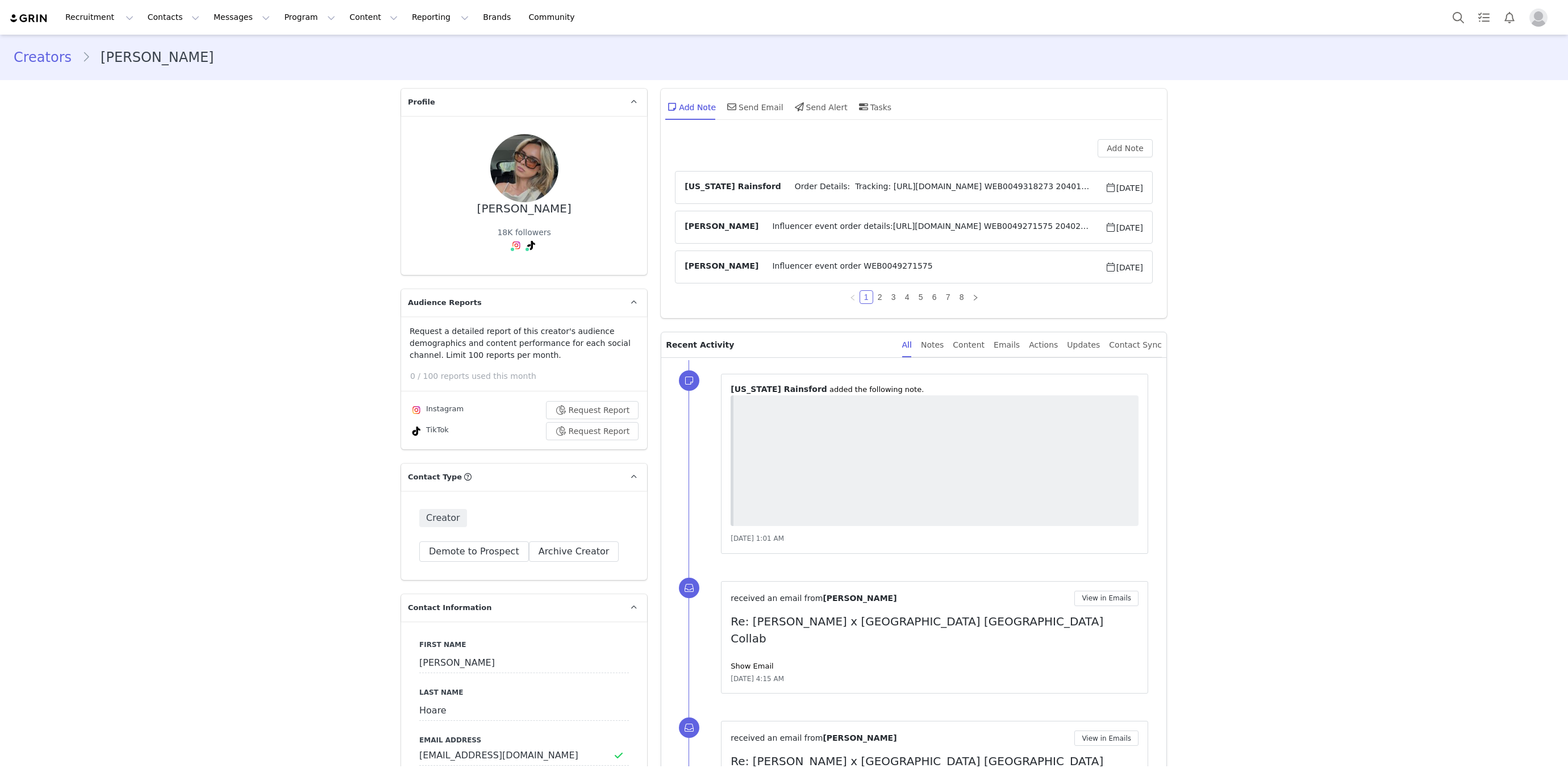
click at [781, 181] on span "Order Details: Tracking: https://app.shippit.com/tracking/PP2pyRE3oB5Gv WEB0049…" at bounding box center [942, 187] width 324 height 14
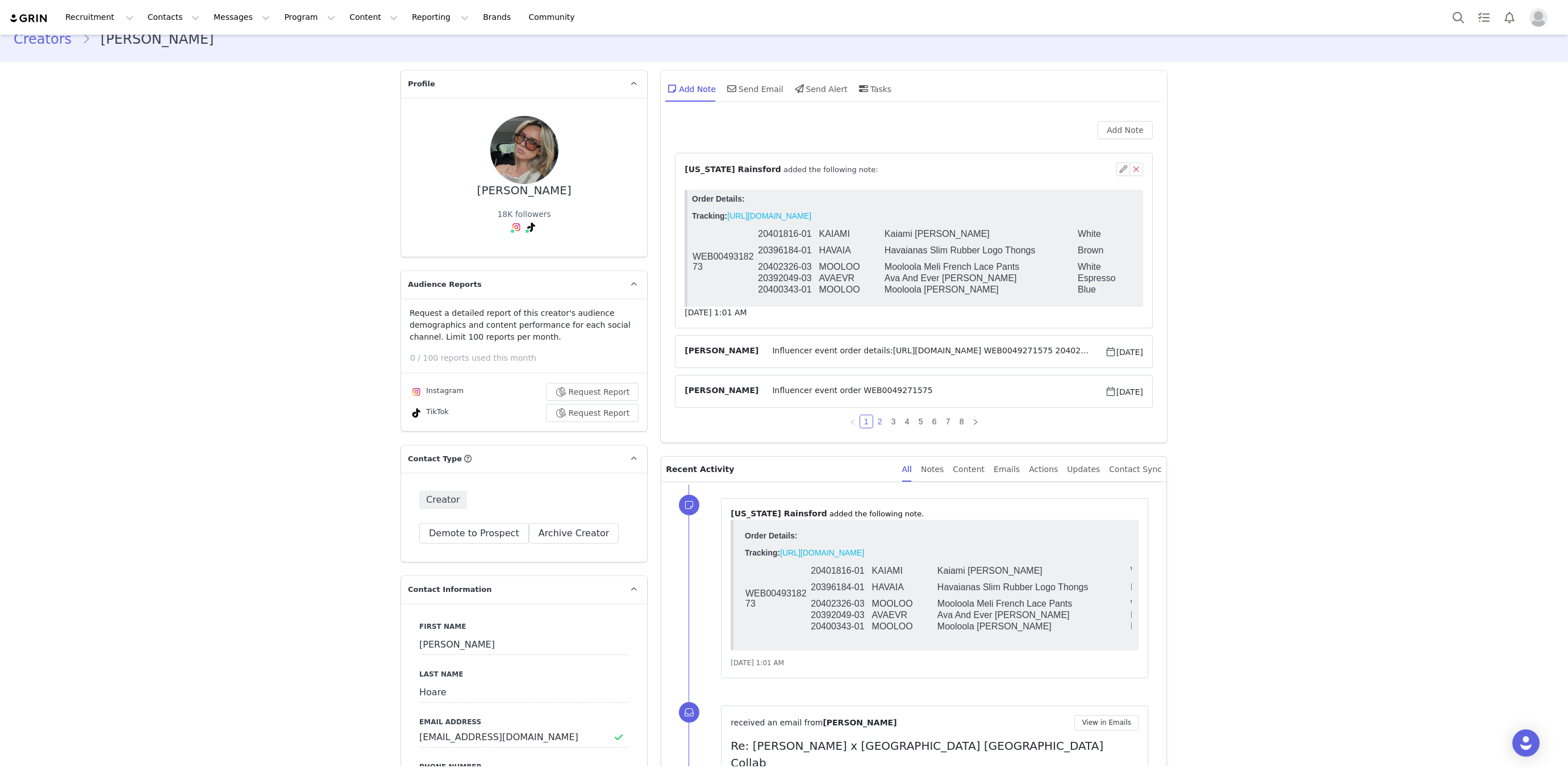
click at [880, 419] on link "2" at bounding box center [880, 421] width 12 height 12
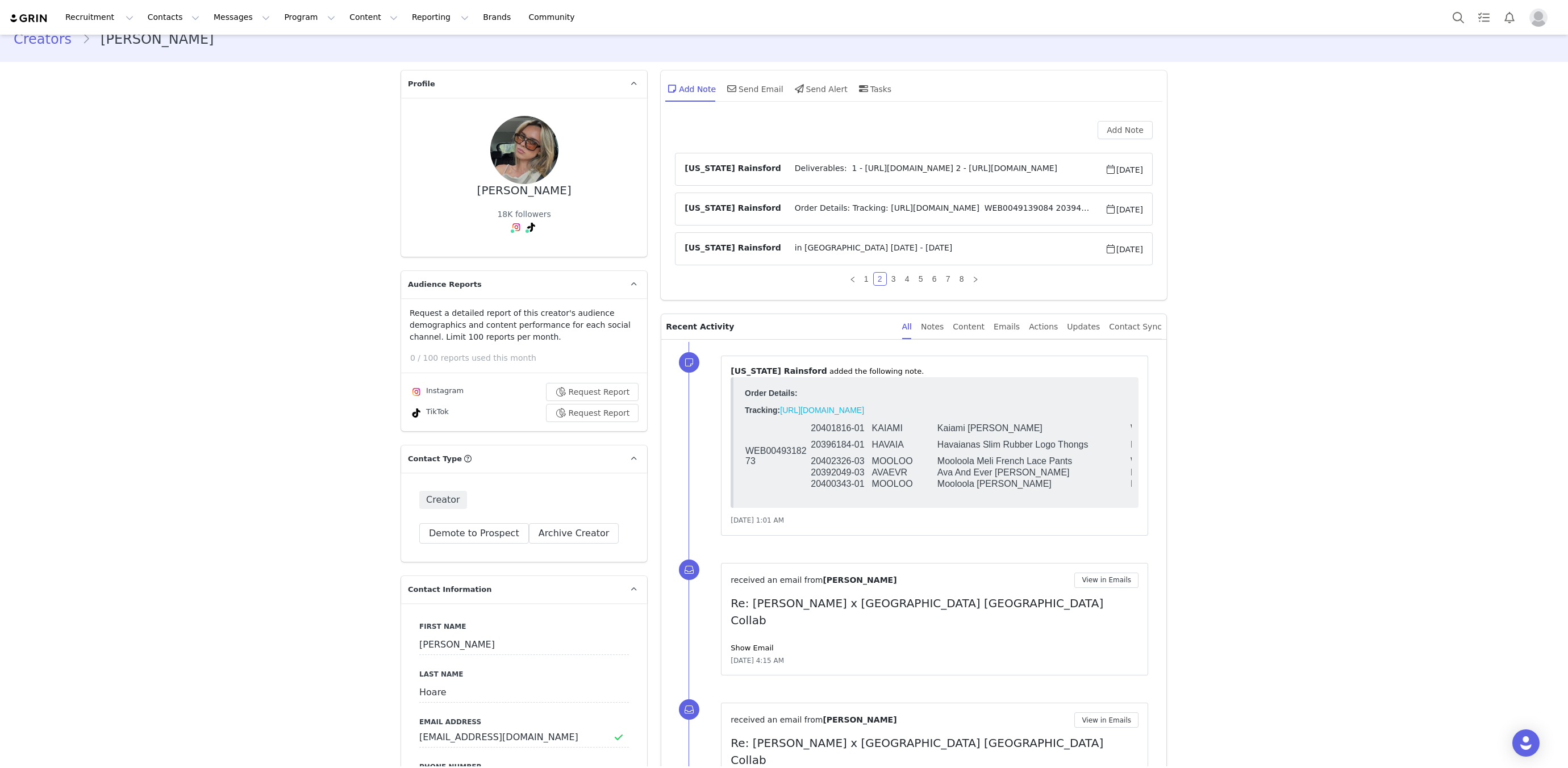
click at [781, 202] on span "Order Details: Tracking: https://app.shippit.com/tracking/PPXRGJTVKJvN2 WEB0049…" at bounding box center [942, 209] width 324 height 14
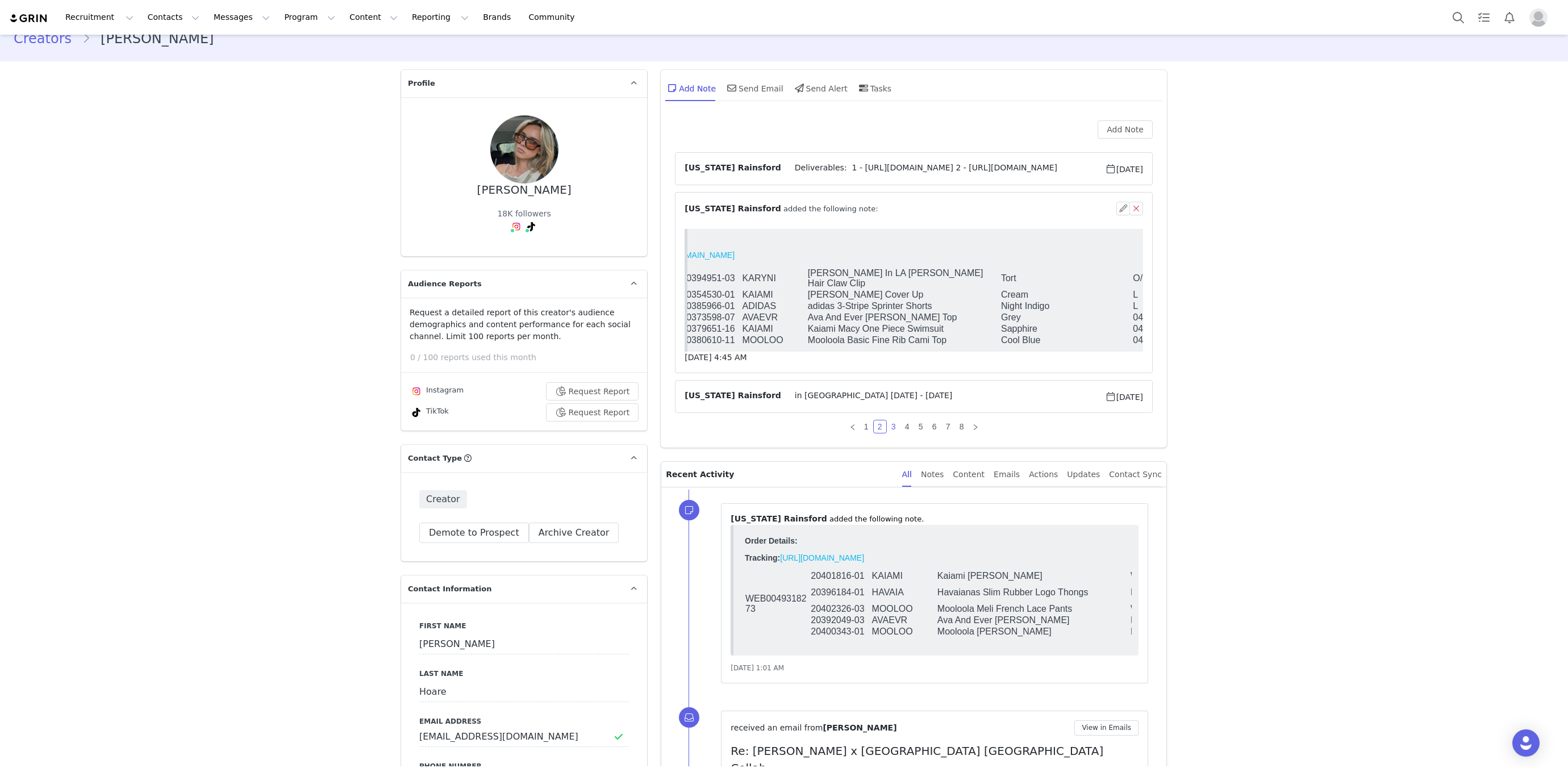
scroll to position [0, 85]
click at [892, 424] on link "3" at bounding box center [893, 426] width 12 height 12
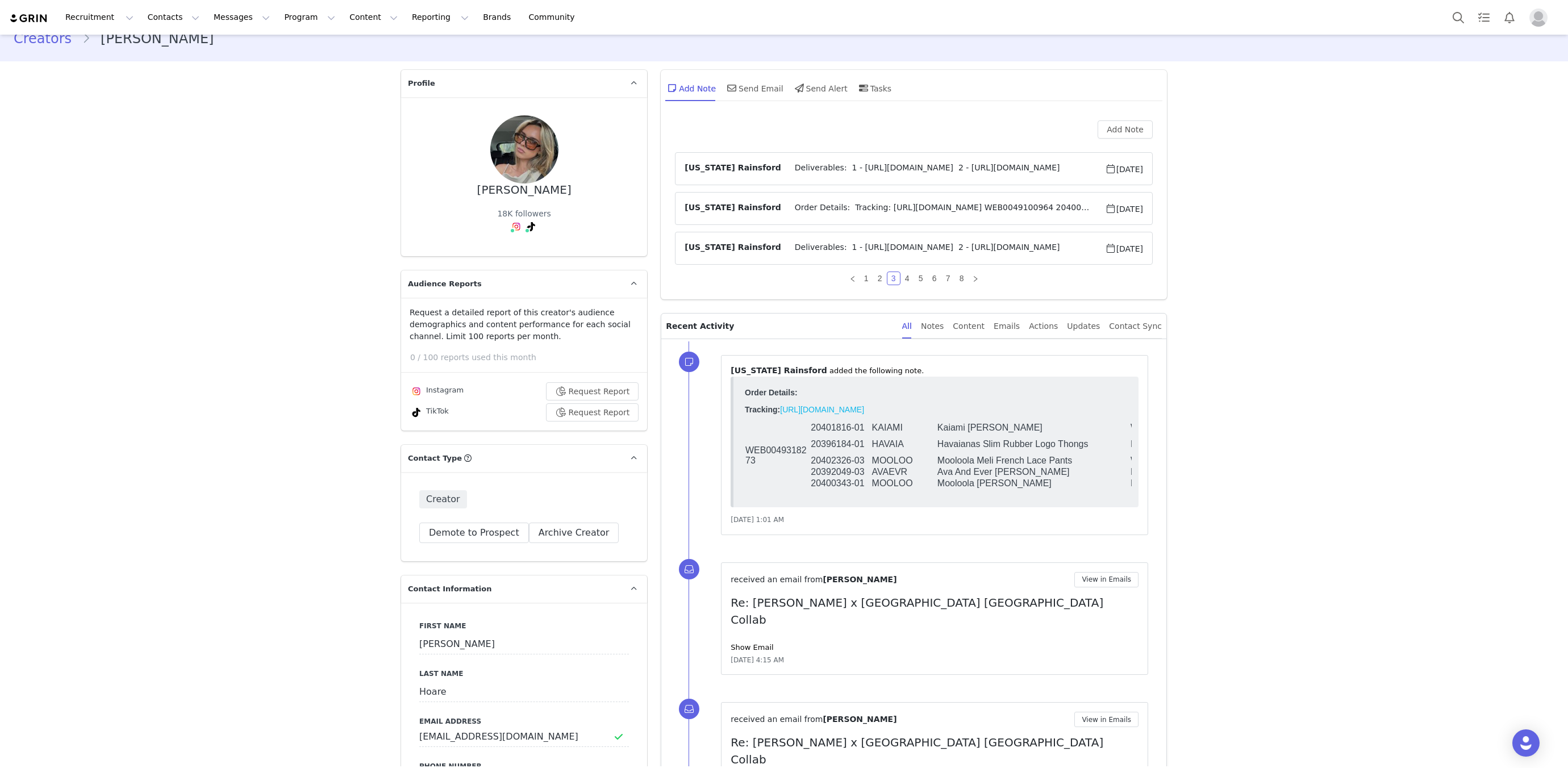
scroll to position [0, 0]
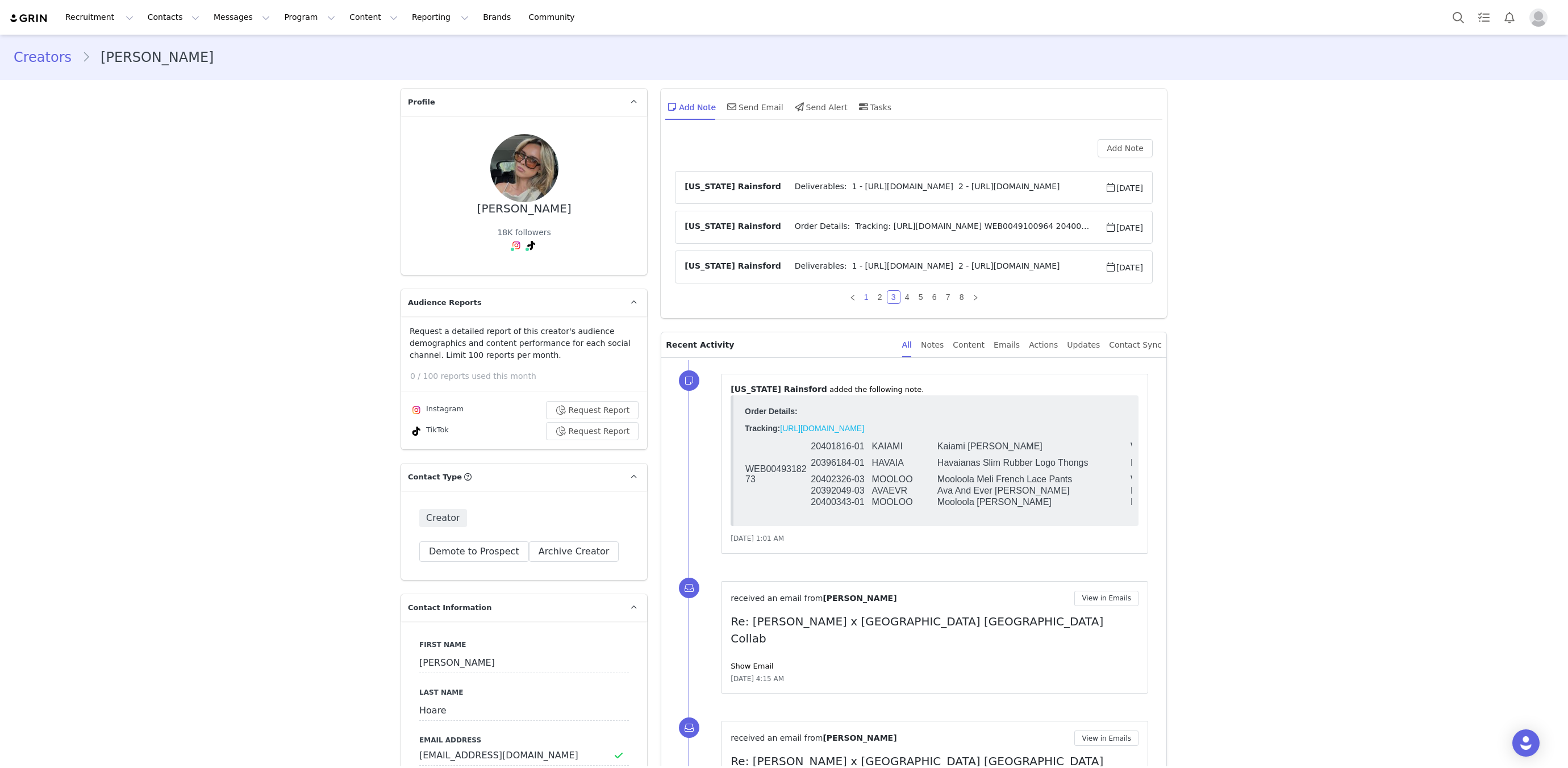
click at [863, 297] on link "1" at bounding box center [866, 296] width 12 height 12
click at [811, 189] on span "Order Details: Tracking: https://app.shippit.com/tracking/PP2pyRE3oB5Gv WEB0049…" at bounding box center [942, 187] width 324 height 14
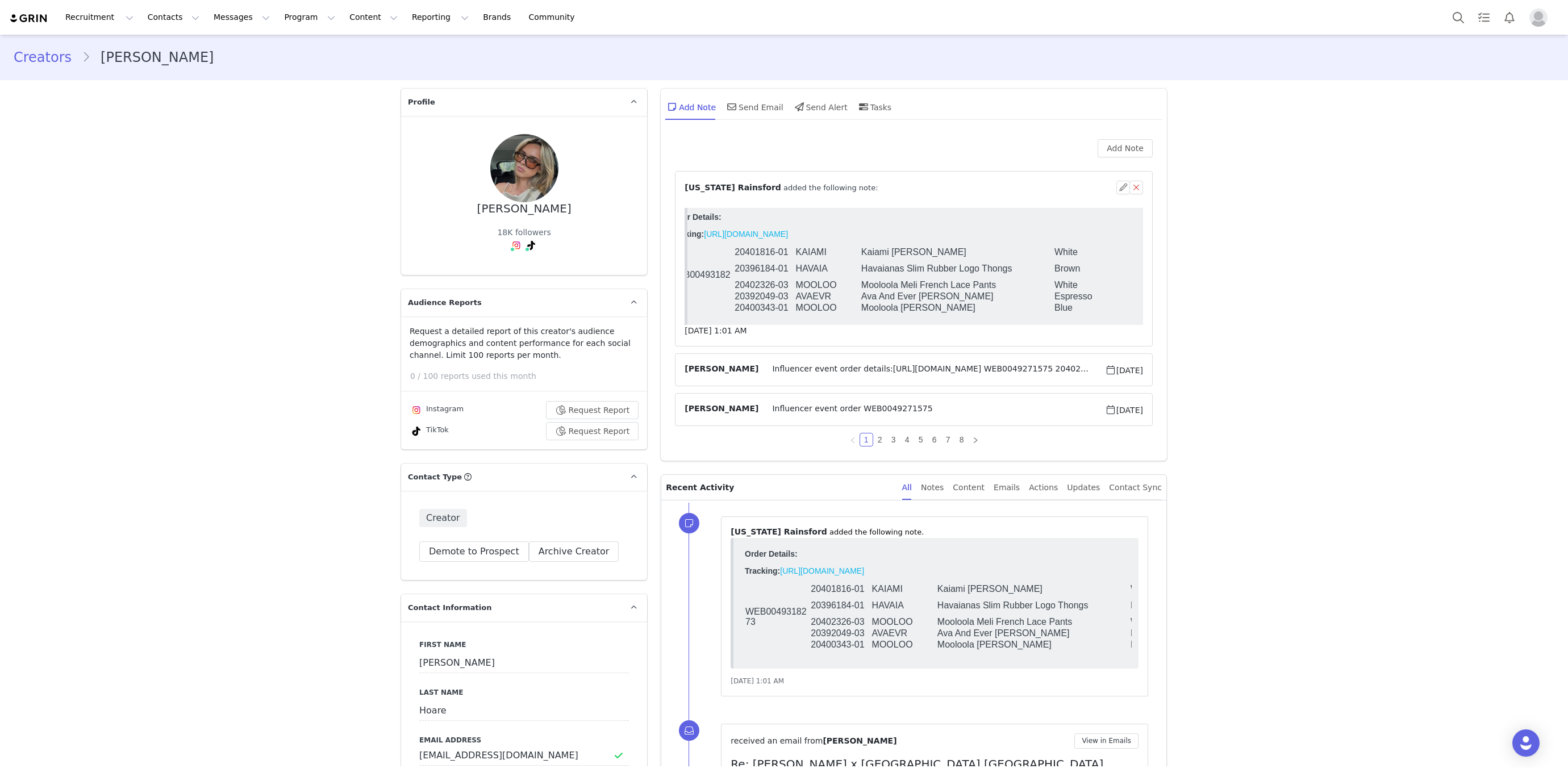
scroll to position [0, 43]
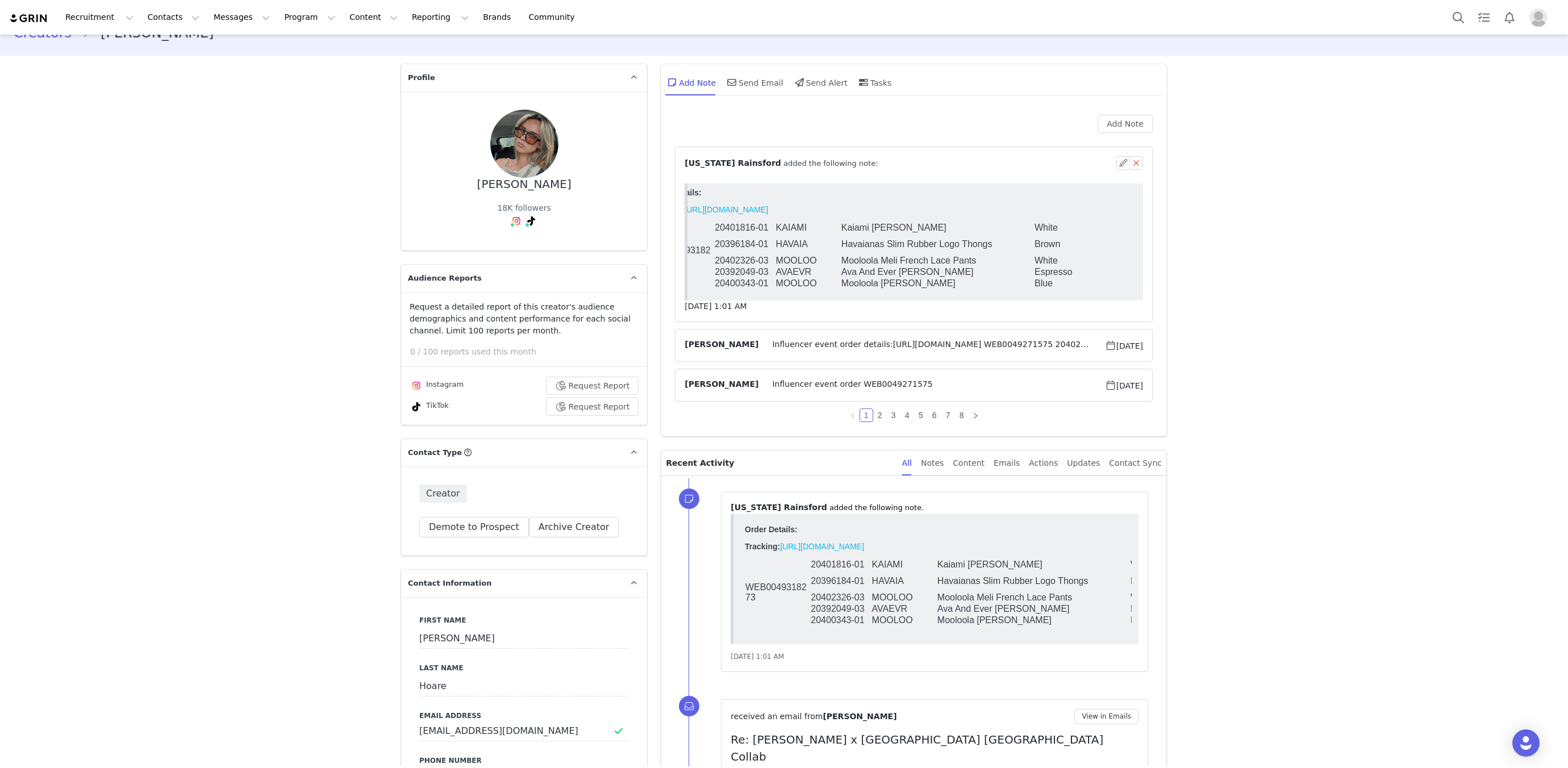
drag, startPoint x: 866, startPoint y: 334, endPoint x: 863, endPoint y: 339, distance: 5.8
click at [865, 336] on article "Hannah Salmon Influencer event order details:https://app.shippit.com/tracking/P…" at bounding box center [914, 345] width 478 height 33
click at [863, 339] on span "Influencer event order details:https://app.shippit.com/tracking/PPp5dIw2n2suA W…" at bounding box center [931, 345] width 346 height 14
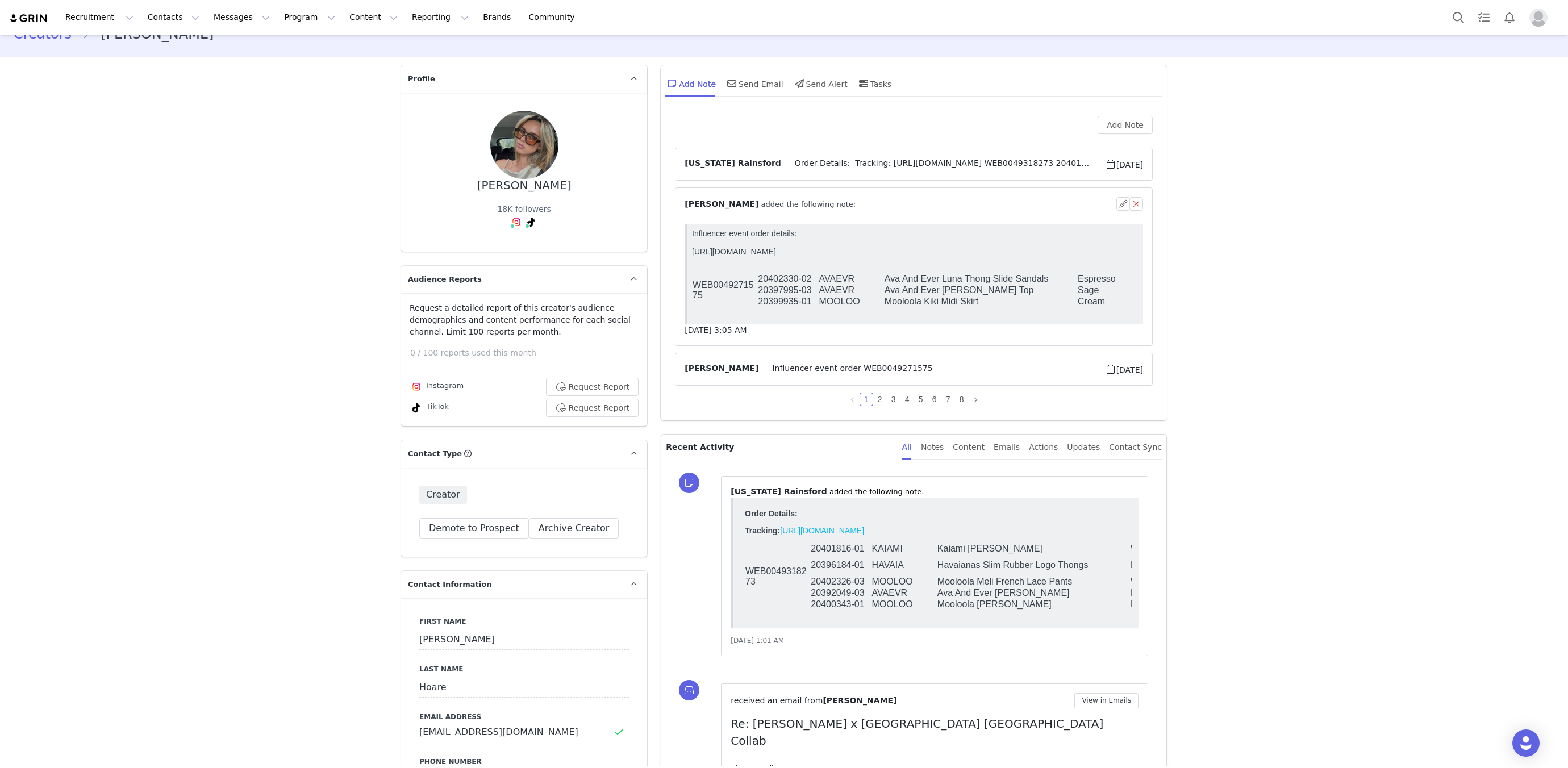
scroll to position [35, 0]
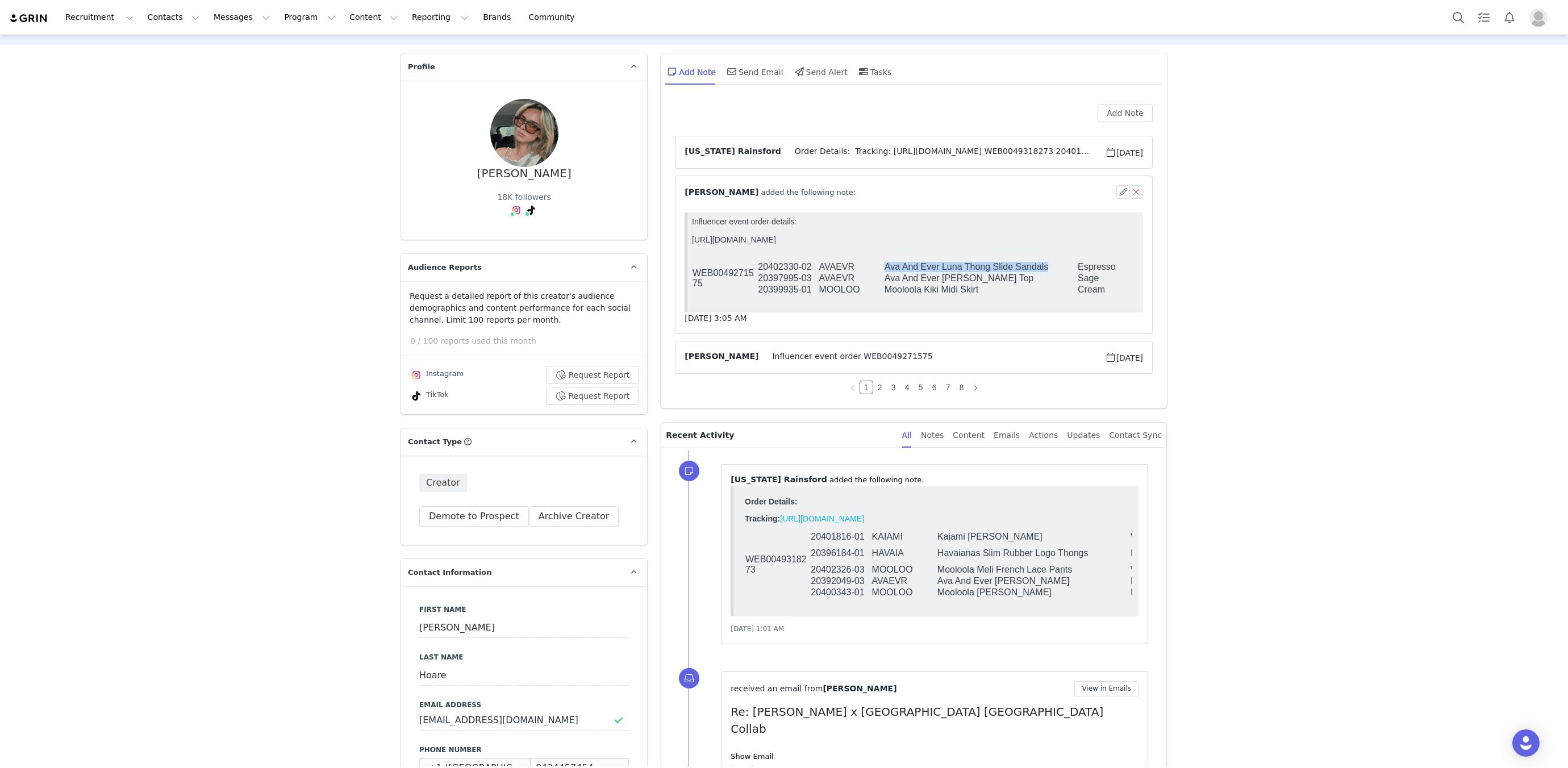
drag, startPoint x: 879, startPoint y: 269, endPoint x: 1052, endPoint y: 272, distance: 173.0
click at [1052, 272] on tr "WEB0049271575 20402330-02 AVAEVR Ava And Ever Luna Thong Slide Sandals Espresso…" at bounding box center [960, 267] width 537 height 12
copy tr "Ava And Ever Luna Thong Slide Sandals"
click at [1470, 17] on button "Search" at bounding box center [1458, 17] width 25 height 25
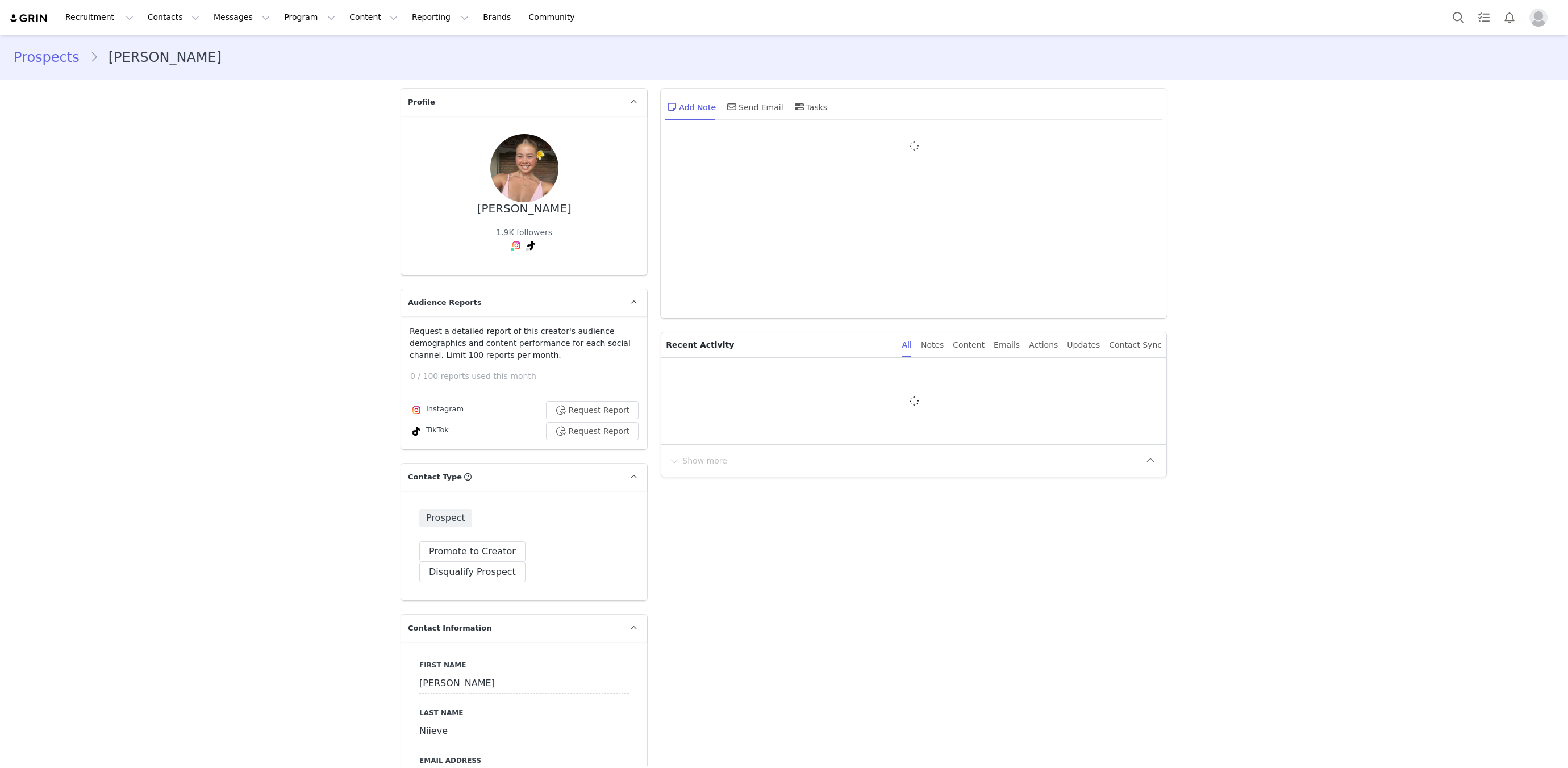
type input "+1 ([GEOGRAPHIC_DATA])"
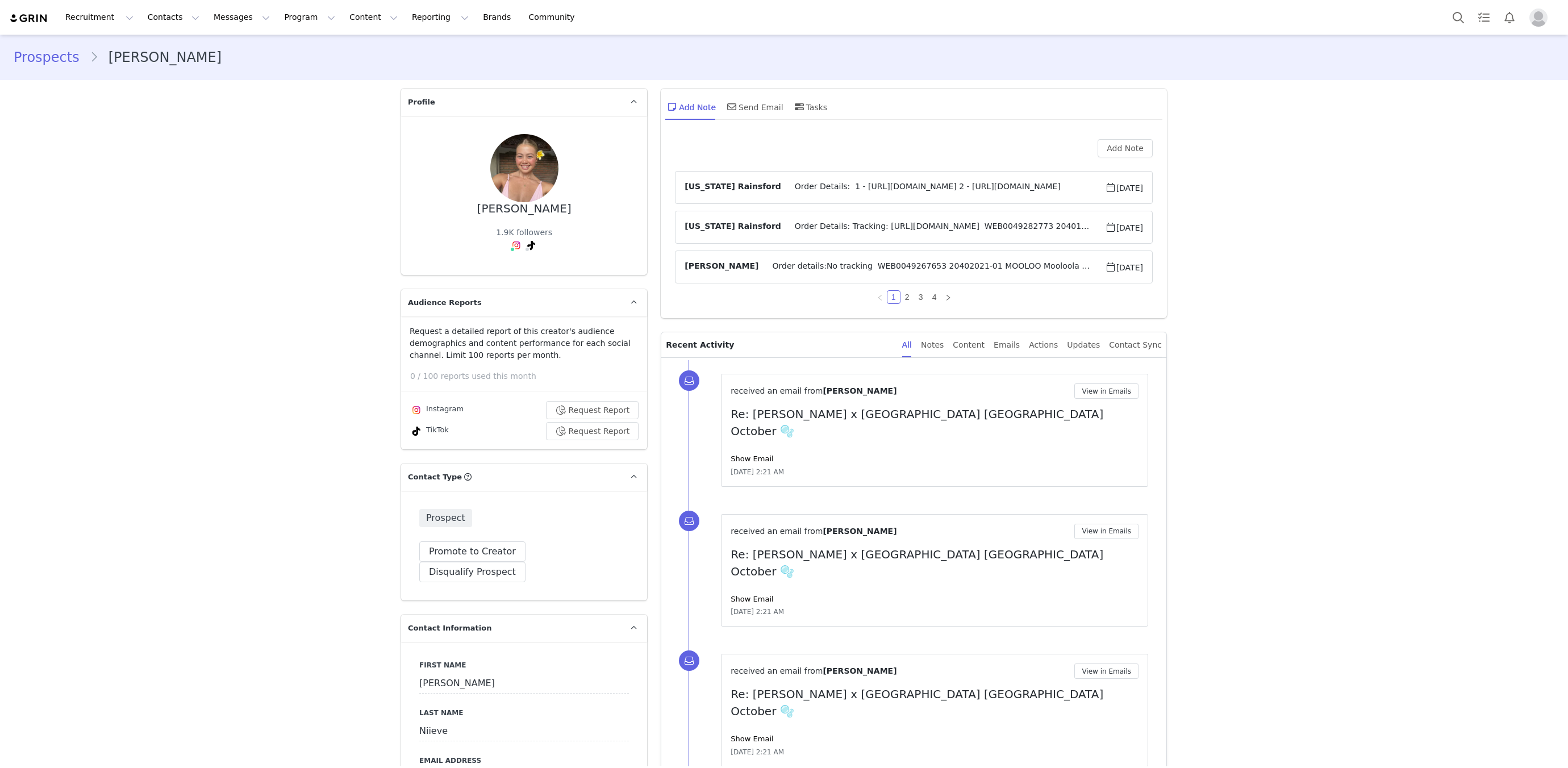
click at [915, 189] on span "Order Details: 1 - https://www.tiktok.com/@leilaniieve/video/755280762286963431…" at bounding box center [942, 187] width 324 height 14
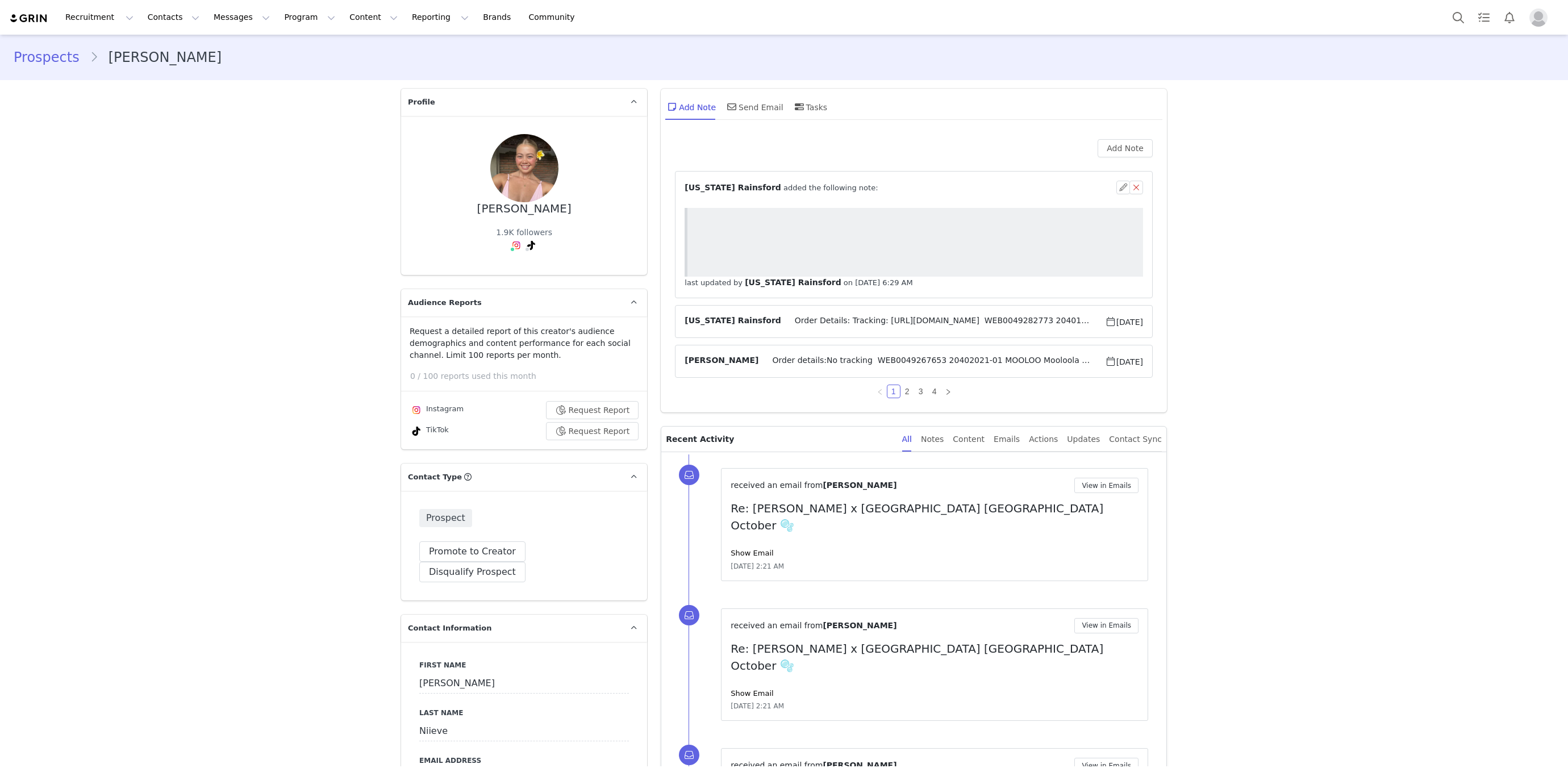
click at [866, 320] on span "Order Details: Tracking: https://app.shippit.com/tracking/PPYkHv2jhDr6F WEB0049…" at bounding box center [942, 321] width 324 height 14
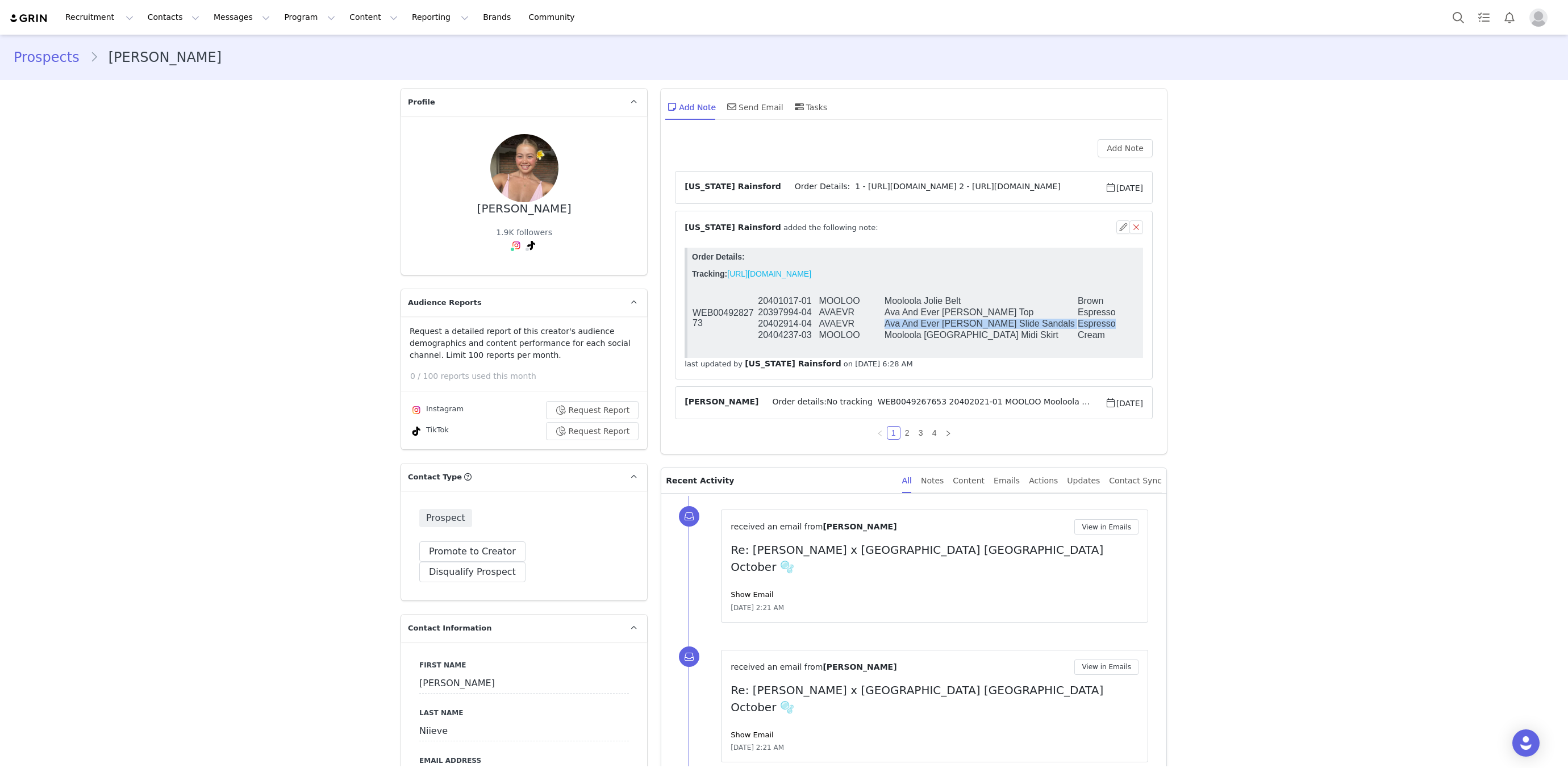
drag, startPoint x: 879, startPoint y: 329, endPoint x: 1119, endPoint y: 329, distance: 240.0
click at [1119, 329] on tr "20402914-04 AVAEVR Ava And Ever Gigi Thong Slide Sandals Espresso 04" at bounding box center [960, 324] width 537 height 12
copy tr "Ava And Ever Gigi Thong Slide Sandals Espresso"
